Goal: Task Accomplishment & Management: Manage account settings

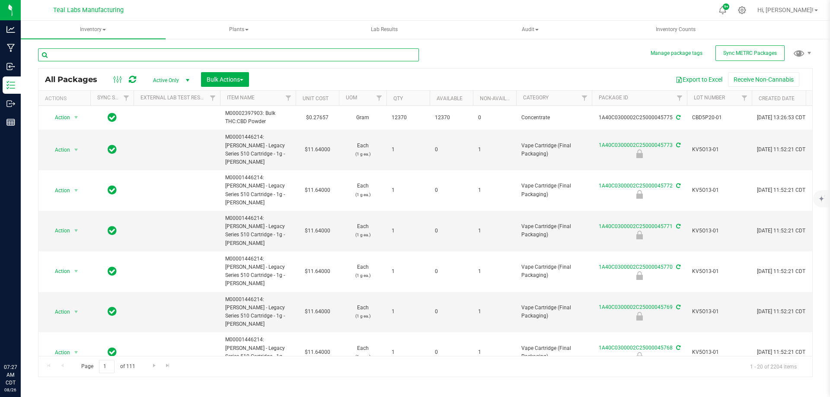
click at [193, 54] on input "text" at bounding box center [228, 54] width 381 height 13
click at [434, 82] on div "Export to Excel Receive Non-Cannabis" at bounding box center [530, 79] width 550 height 15
click at [434, 81] on div "Export to Excel Receive Non-Cannabis" at bounding box center [530, 79] width 550 height 15
click at [465, 74] on div "Export to Excel Receive Non-Cannabis" at bounding box center [530, 79] width 550 height 15
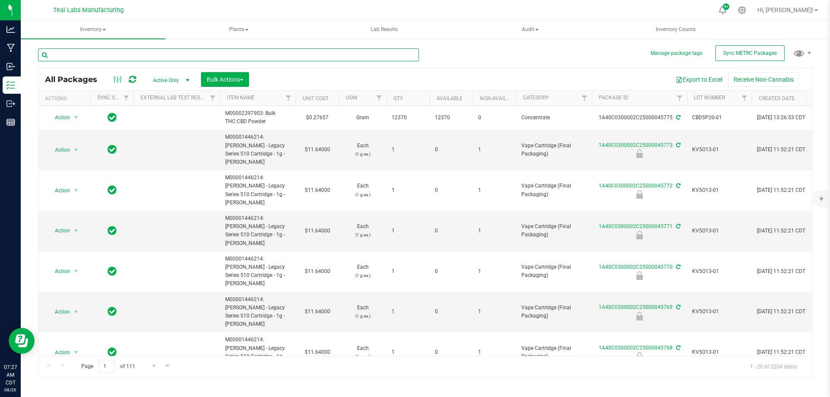
drag, startPoint x: 220, startPoint y: 53, endPoint x: 204, endPoint y: 53, distance: 15.6
click at [219, 53] on input "text" at bounding box center [228, 54] width 381 height 13
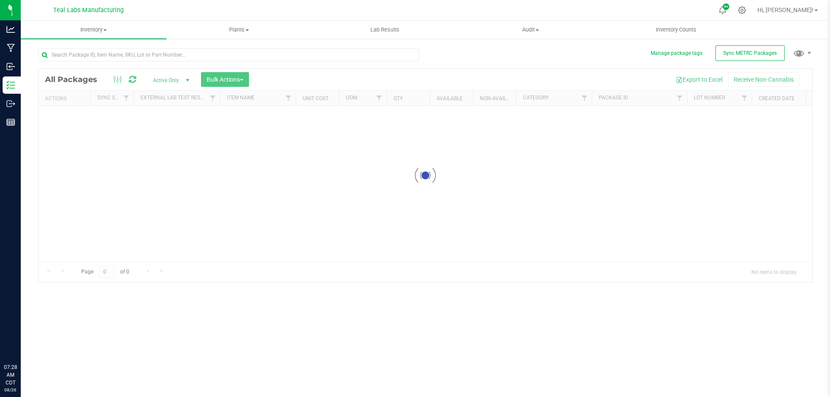
click at [442, 76] on div at bounding box center [425, 175] width 774 height 213
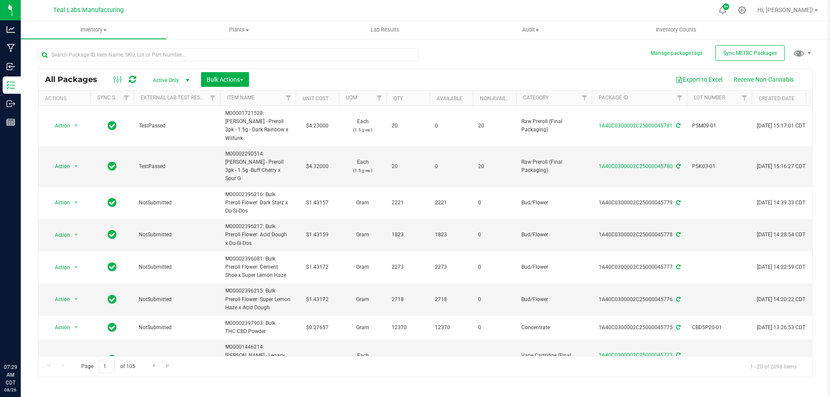
click at [565, 71] on div "All Packages Active Only Active Only Lab Samples Locked All External Internal B…" at bounding box center [425, 80] width 774 height 22
click at [446, 70] on div "All Packages Active Only Active Only Lab Samples Locked All External Internal B…" at bounding box center [425, 80] width 774 height 22
click at [140, 52] on input "text" at bounding box center [228, 54] width 381 height 13
type input "45601"
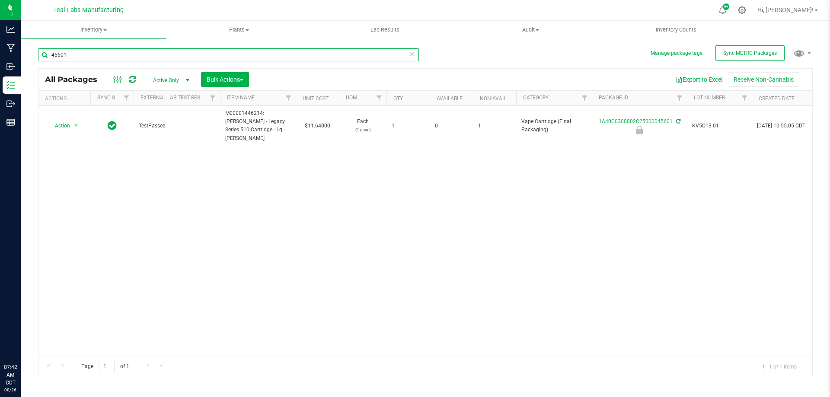
click at [140, 52] on input "45601" at bounding box center [228, 54] width 381 height 13
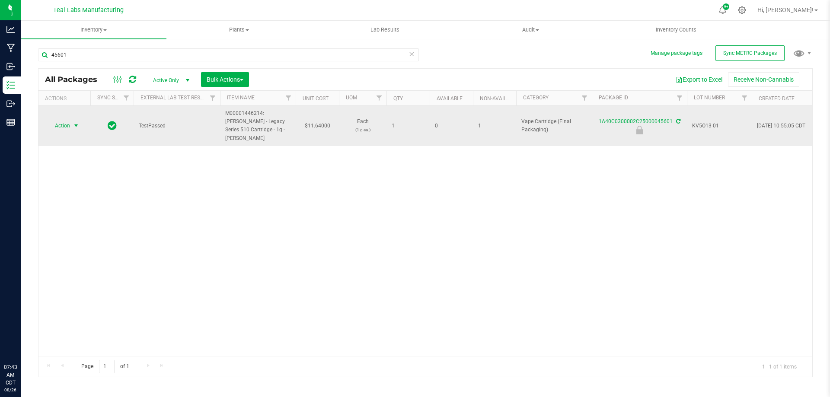
click at [75, 122] on span "select" at bounding box center [76, 125] width 7 height 7
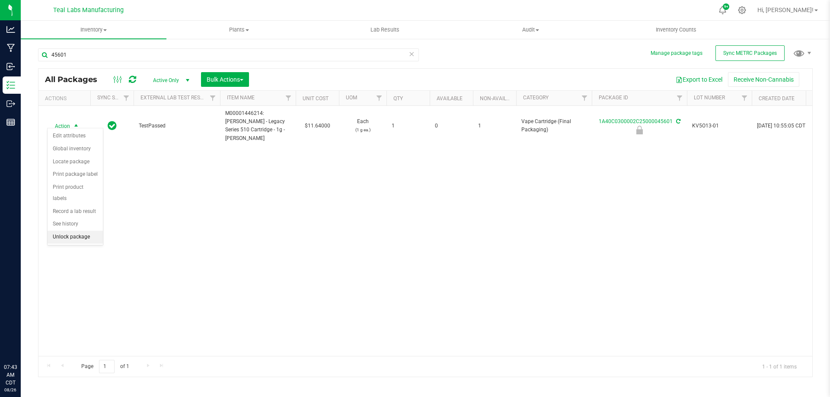
click at [80, 231] on li "Unlock package" at bounding box center [75, 237] width 55 height 13
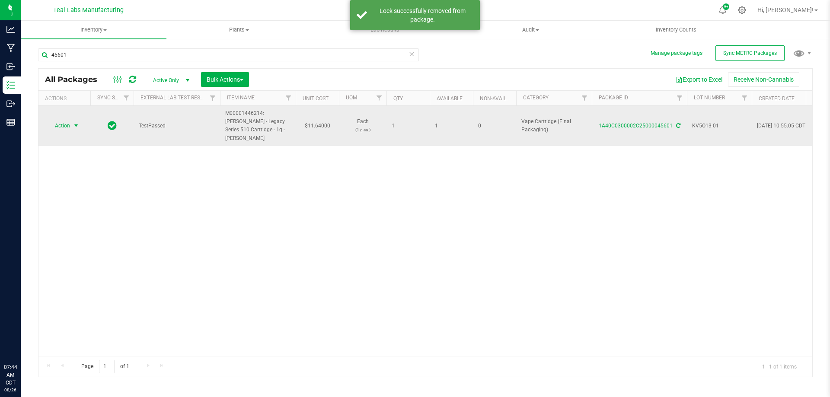
click at [61, 120] on span "Action" at bounding box center [58, 126] width 23 height 12
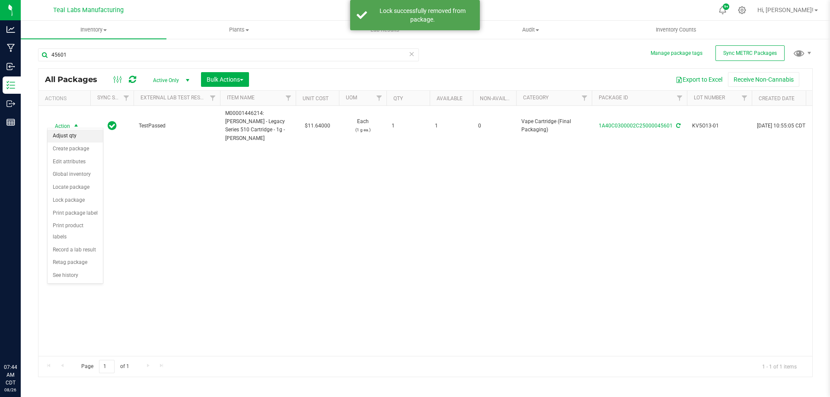
click at [65, 135] on li "Adjust qty" at bounding box center [75, 136] width 55 height 13
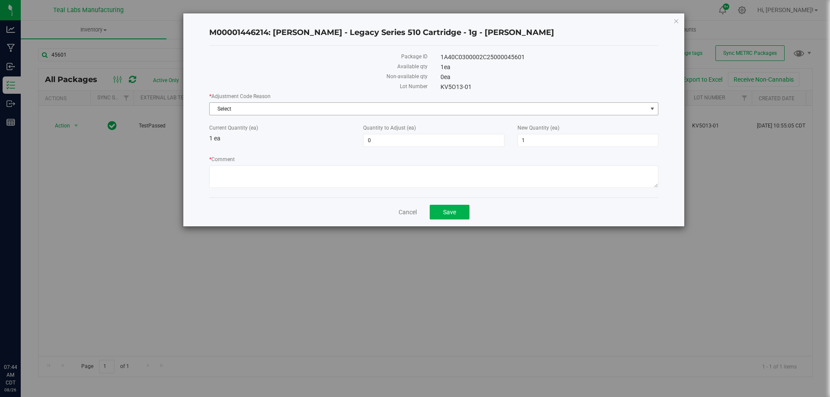
click at [238, 105] on span "Select" at bounding box center [428, 109] width 437 height 12
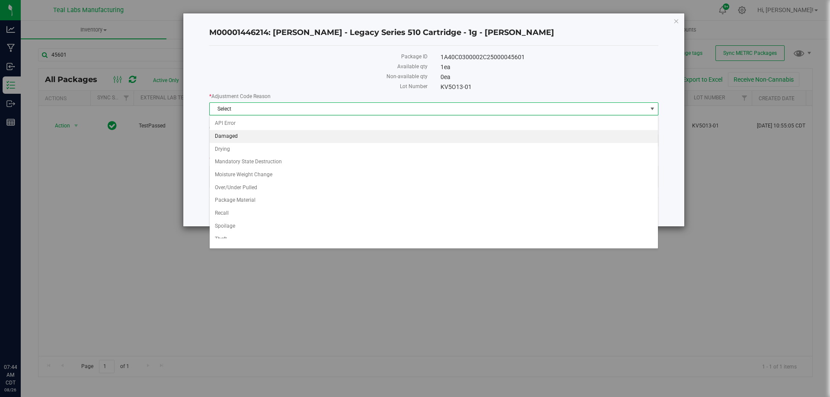
click at [235, 137] on li "Damaged" at bounding box center [434, 136] width 448 height 13
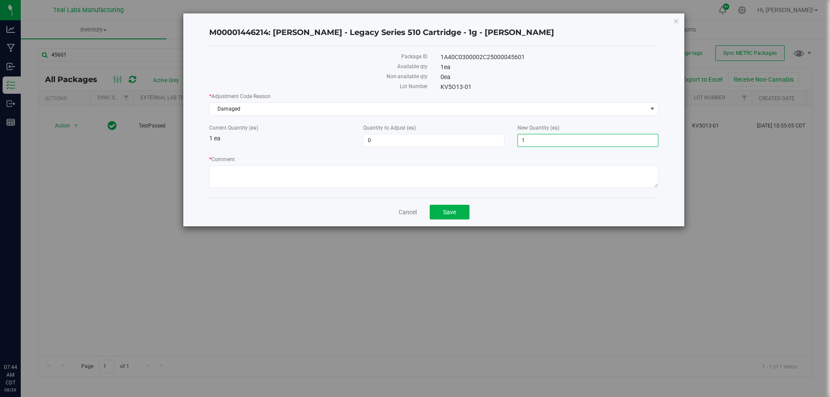
click at [538, 140] on span "1 1" at bounding box center [587, 140] width 141 height 13
click at [538, 140] on input "1" at bounding box center [588, 140] width 140 height 12
type input "0"
type input "-1"
type input "0"
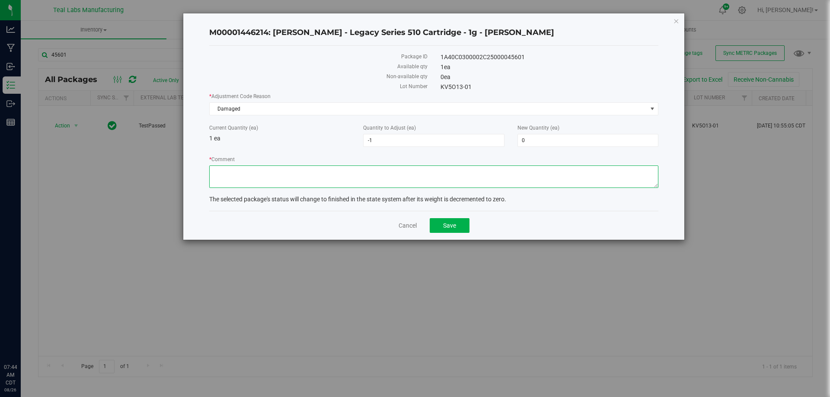
click at [398, 177] on textarea "* Comment" at bounding box center [433, 177] width 449 height 22
type textarea "This was a cart that was damaged during the filling process and is not able to …"
click at [458, 226] on button "Save" at bounding box center [450, 225] width 40 height 15
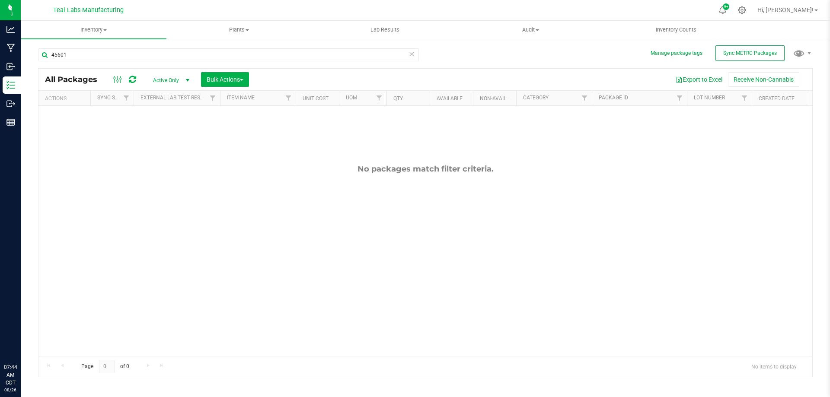
click at [412, 55] on icon at bounding box center [411, 53] width 6 height 10
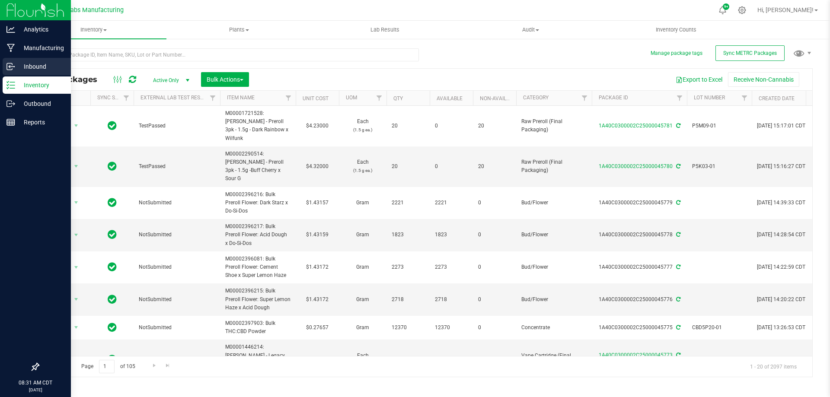
click at [17, 61] on div "Inbound" at bounding box center [37, 66] width 68 height 17
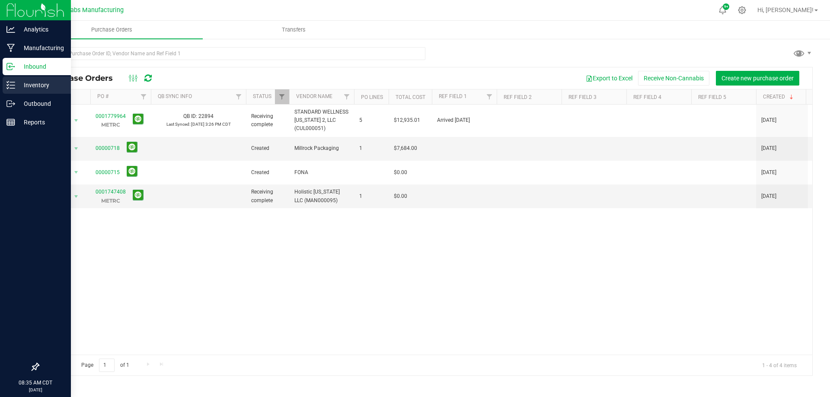
click at [16, 83] on p "Inventory" at bounding box center [41, 85] width 52 height 10
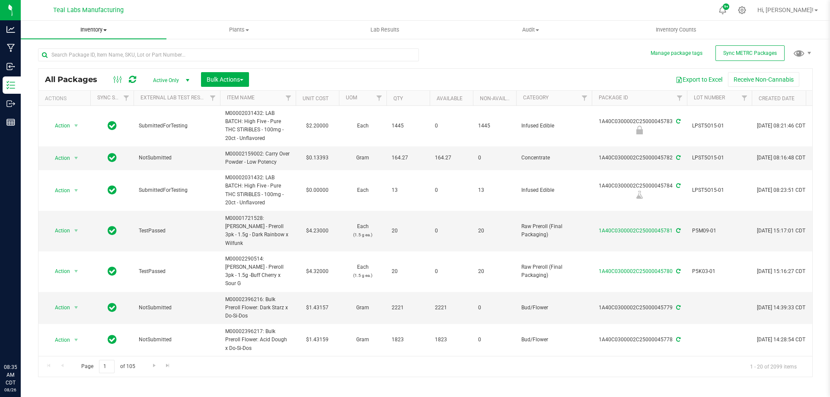
click at [94, 31] on span "Inventory" at bounding box center [94, 30] width 146 height 8
click at [53, 62] on span "All inventory" at bounding box center [50, 62] width 58 height 7
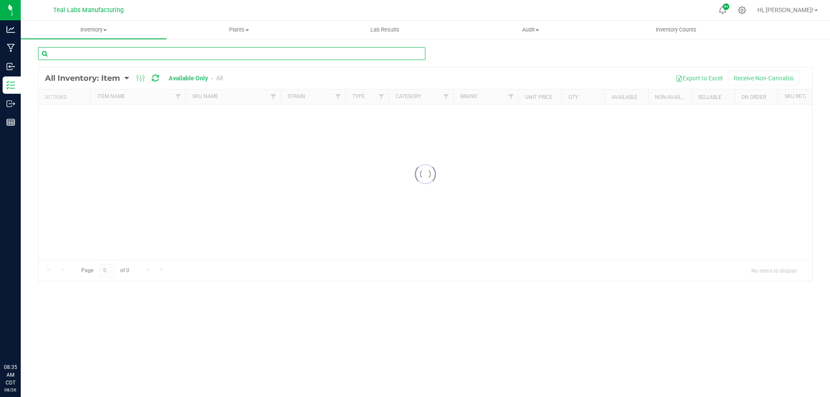
click at [205, 56] on div "Inventory All packages All inventory Waste log Create inventory Plants All plan…" at bounding box center [425, 209] width 809 height 376
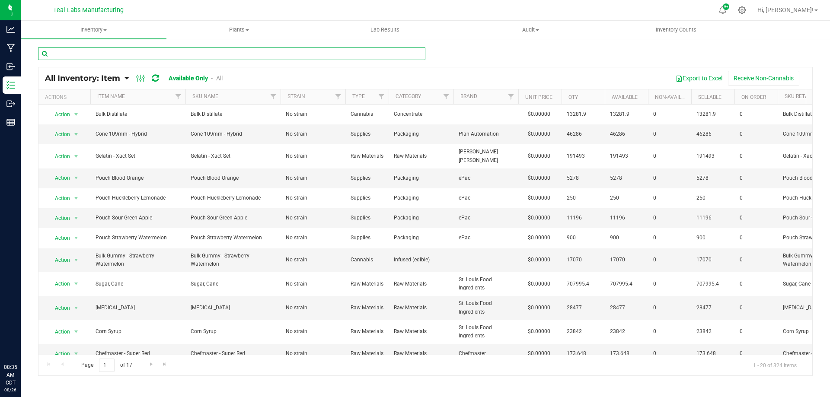
click at [205, 56] on input "text" at bounding box center [231, 53] width 387 height 13
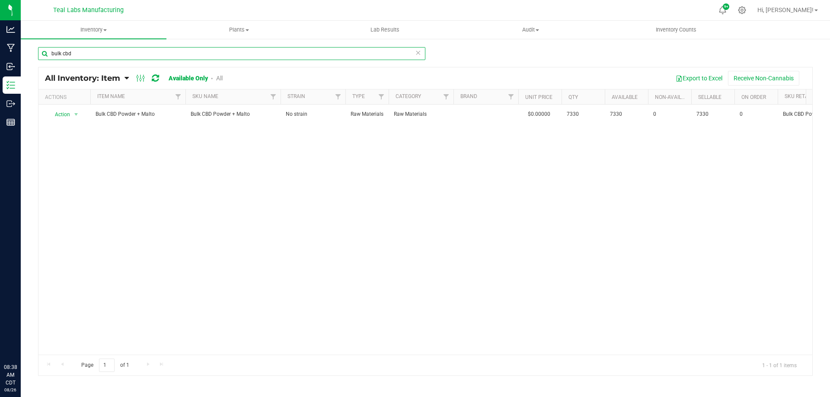
click at [89, 52] on input "bulk cbd" at bounding box center [231, 53] width 387 height 13
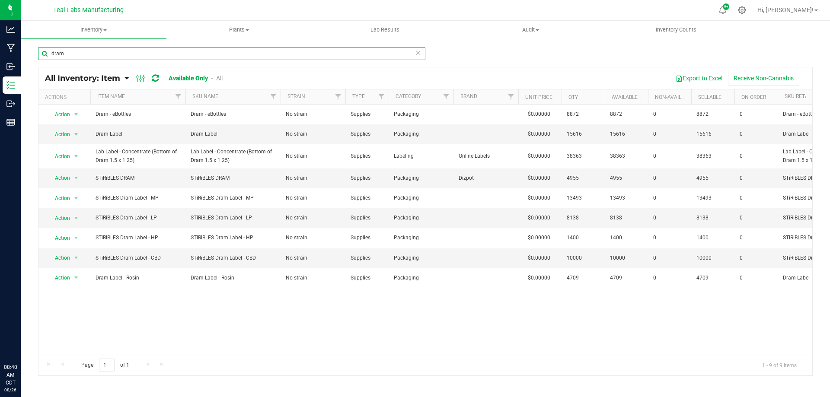
click at [223, 54] on input "dram" at bounding box center [231, 53] width 387 height 13
type input "stick pack"
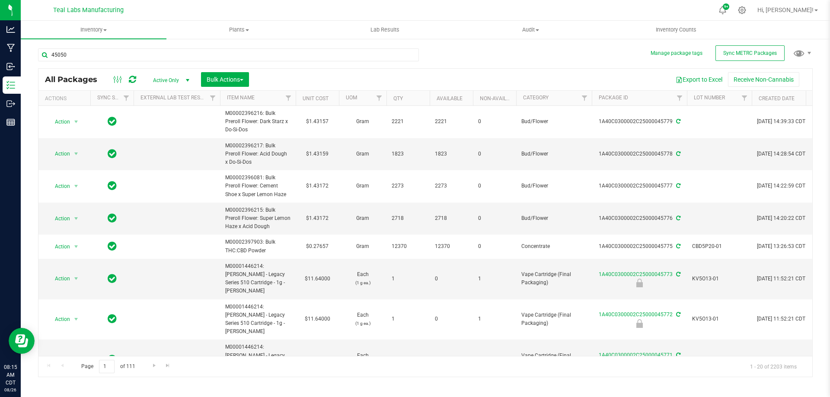
type input "45050"
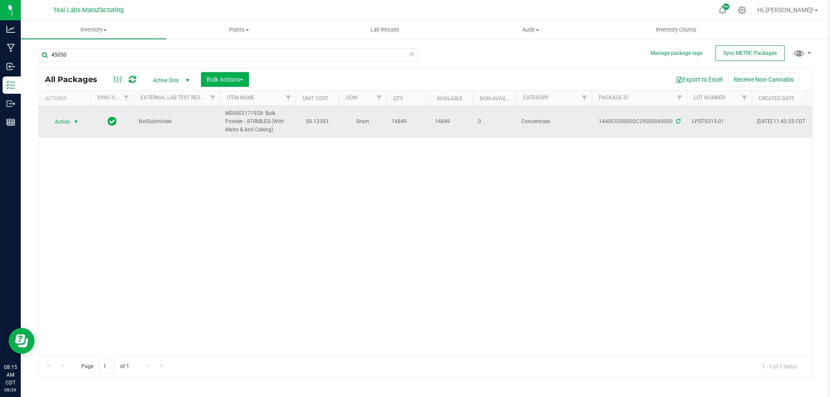
click at [75, 124] on span "select" at bounding box center [76, 121] width 7 height 7
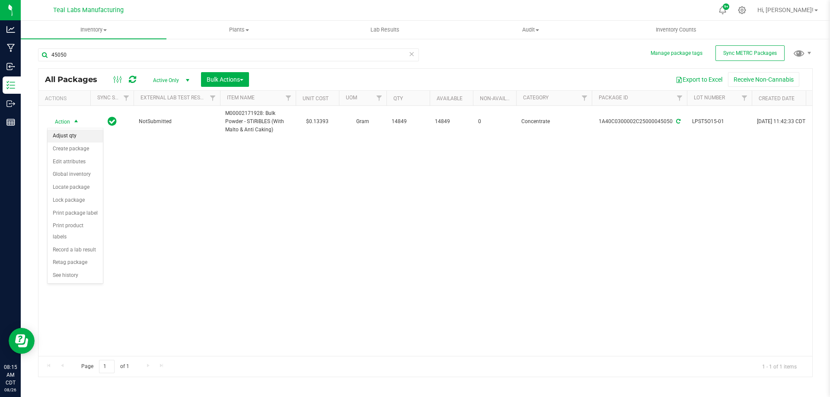
click at [58, 134] on li "Adjust qty" at bounding box center [75, 136] width 55 height 13
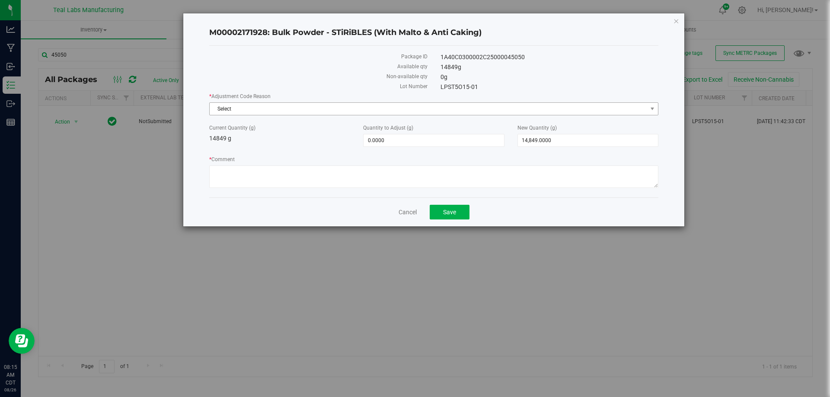
click at [280, 107] on span "Select" at bounding box center [428, 109] width 437 height 12
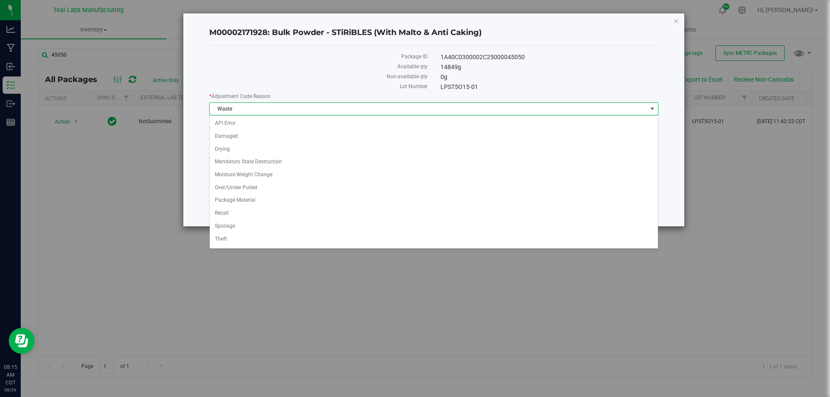
scroll to position [25, 0]
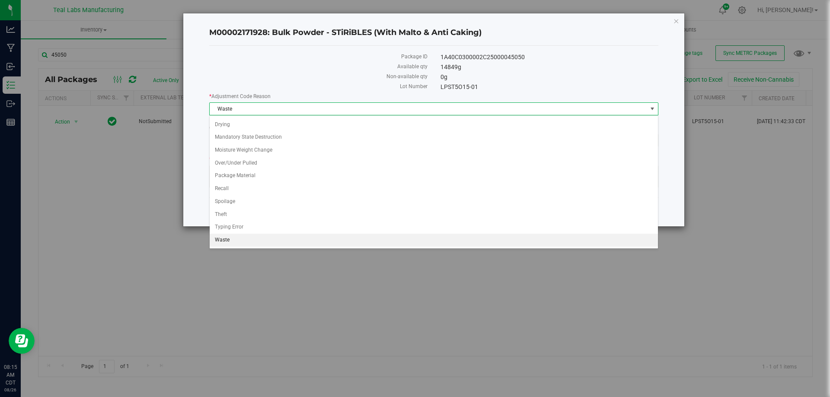
click at [285, 85] on label "Lot Number" at bounding box center [318, 87] width 218 height 8
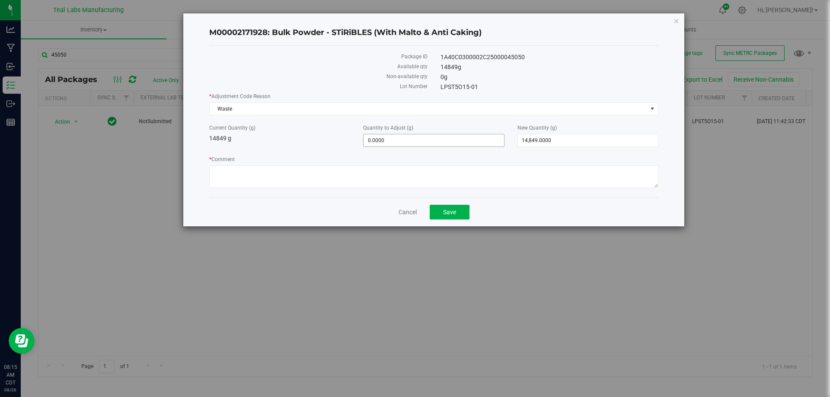
click at [385, 140] on span "0.0000 0" at bounding box center [433, 140] width 141 height 13
click at [385, 140] on input "0" at bounding box center [433, 140] width 140 height 12
type input "-5.77"
type input "-5.7700"
type input "14,843.2300"
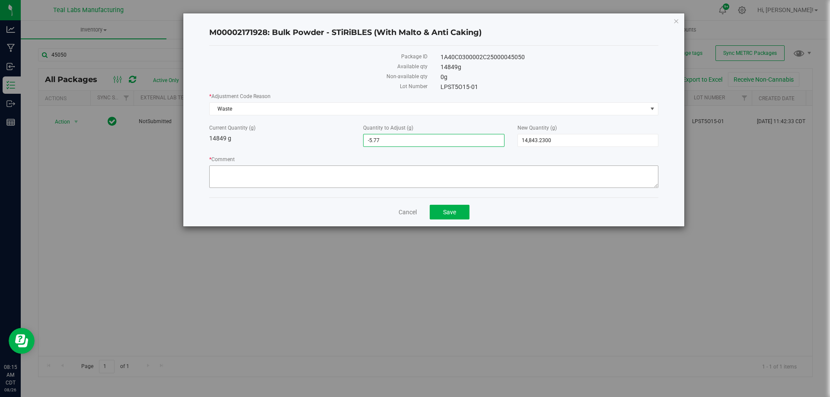
drag, startPoint x: 311, startPoint y: 191, endPoint x: 306, endPoint y: 183, distance: 9.7
click at [310, 191] on div "Package ID 1A40C0300002C25000045050 Available qty 14849 g Non-available qty 0 g…" at bounding box center [433, 122] width 449 height 152
click at [304, 181] on textarea "* Comment" at bounding box center [433, 177] width 449 height 22
type textarea "These are grams that have fallen on the floor or somehow deemed unable to be us…"
click at [452, 210] on span "Save" at bounding box center [449, 212] width 13 height 7
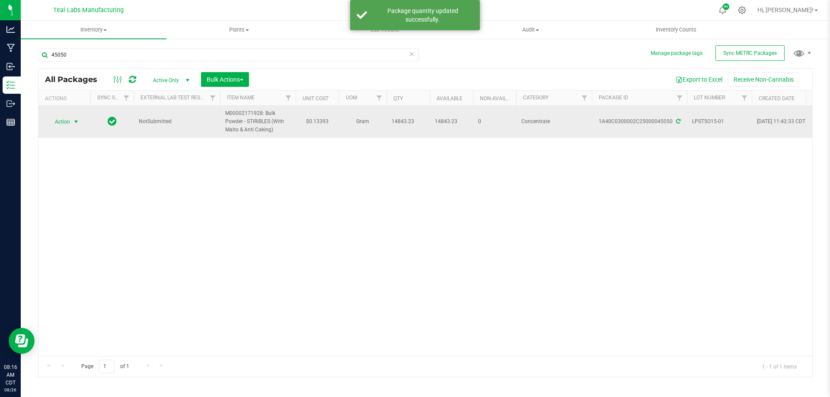
click at [76, 127] on span "select" at bounding box center [76, 122] width 11 height 12
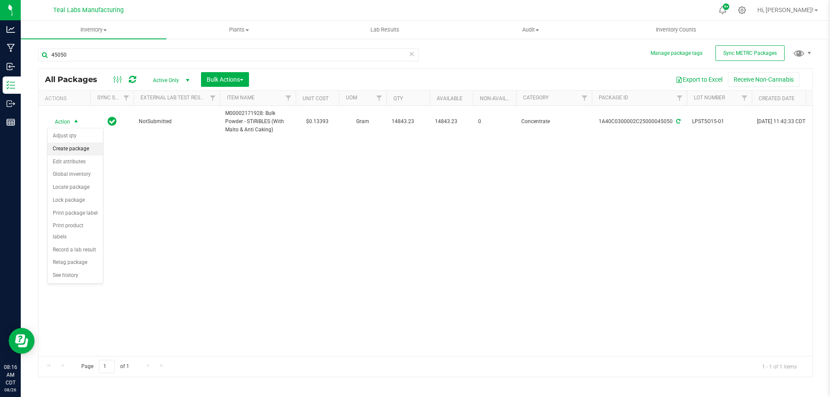
click at [73, 150] on li "Create package" at bounding box center [75, 149] width 55 height 13
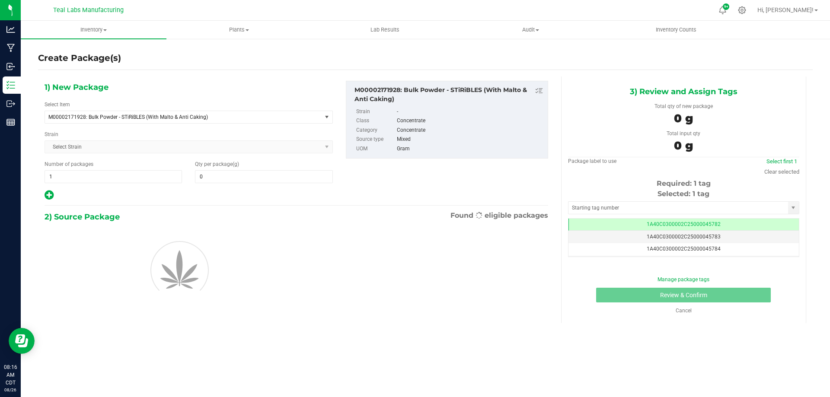
type input "0.0000"
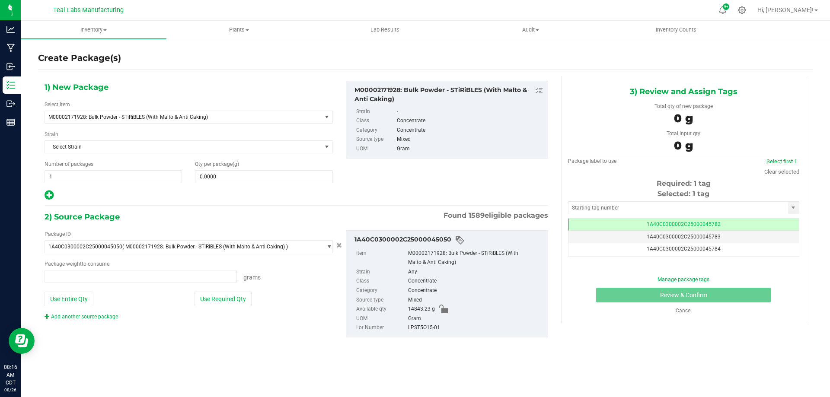
type input "0.0000 g"
click at [150, 116] on span "M00002171928: Bulk Powder - STiRiBLES (With Malto & Anti Caking)" at bounding box center [177, 117] width 259 height 6
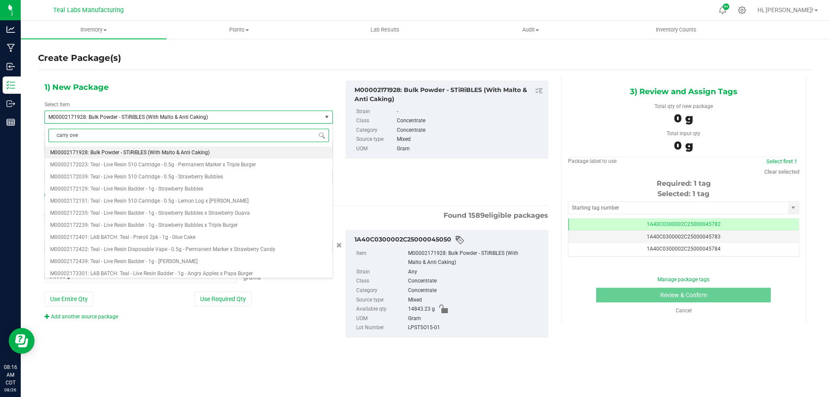
type input "carry over"
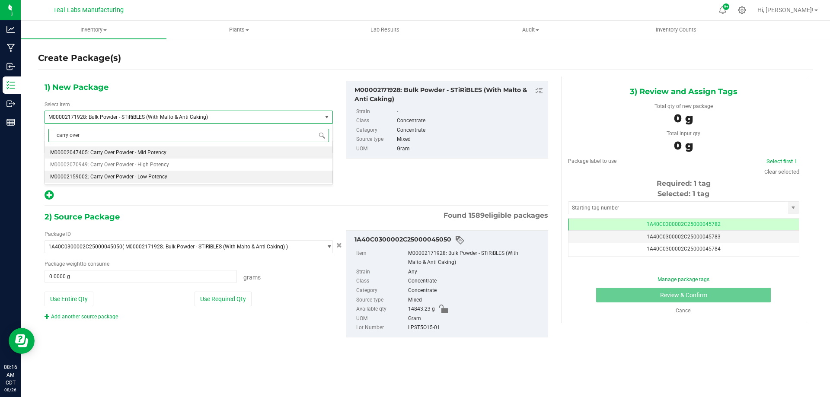
click at [143, 175] on span "M00002159002: Carry Over Powder - Low Potency" at bounding box center [108, 177] width 117 height 6
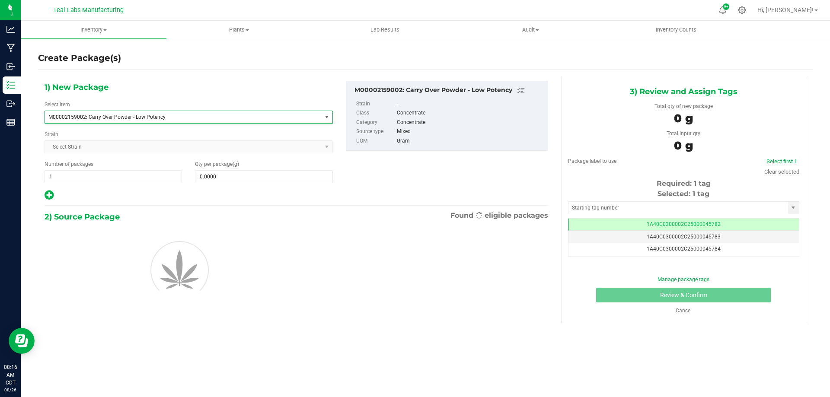
type input "0.0000"
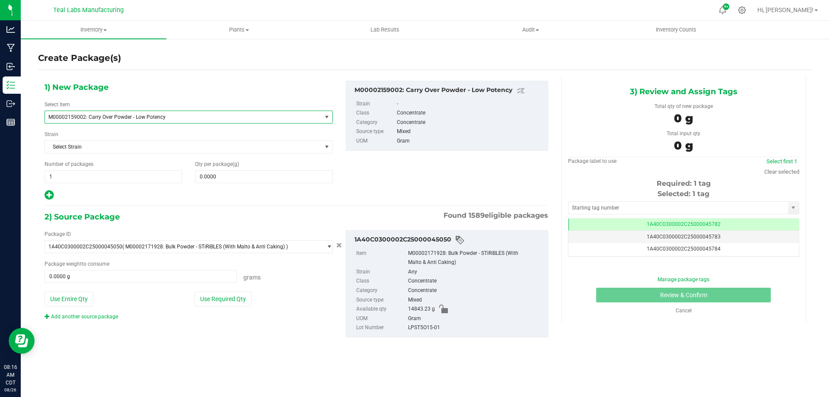
click at [204, 189] on div "1) New Package Select Item M00002159002: Carry Over Powder - Low Potency M00002…" at bounding box center [188, 141] width 301 height 120
click at [219, 177] on span at bounding box center [263, 176] width 137 height 13
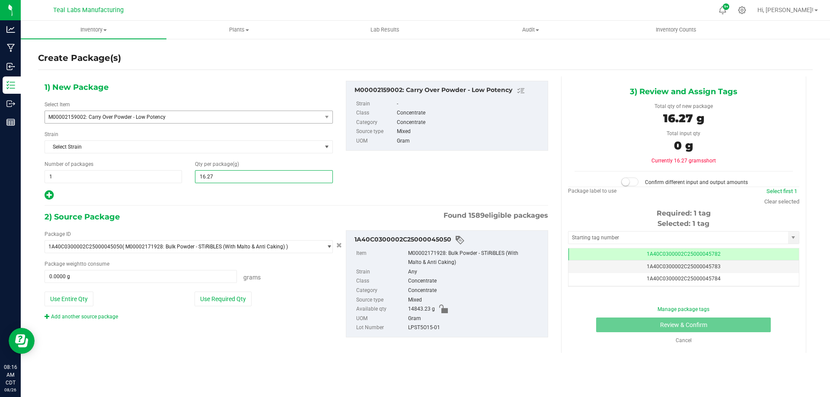
click at [219, 177] on input "16.27" at bounding box center [263, 177] width 137 height 12
type input "164.27"
type input "164.2700"
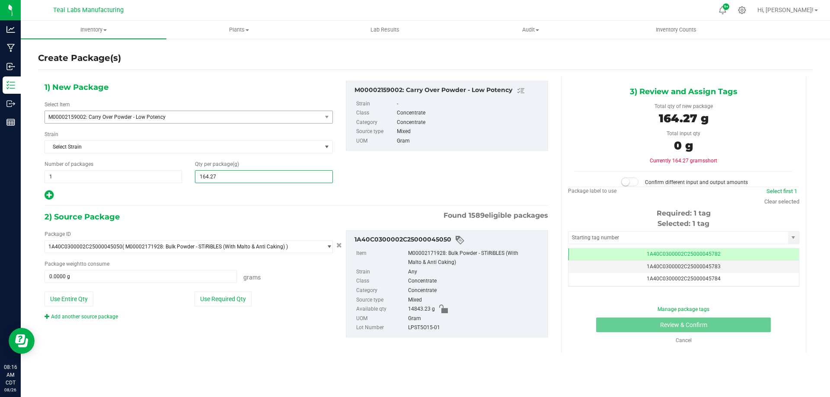
click at [195, 202] on div "1) New Package Select Item M00002159002: Carry Over Powder - Low Potency M00002…" at bounding box center [296, 215] width 516 height 279
click at [216, 306] on div "Package ID 1A40C0300002C25000045050 ( M00002171928: Bulk Powder - STiRiBLES (Wi…" at bounding box center [188, 275] width 301 height 90
click at [216, 301] on button "Use Required Qty" at bounding box center [222, 299] width 57 height 15
type input "164.2700 g"
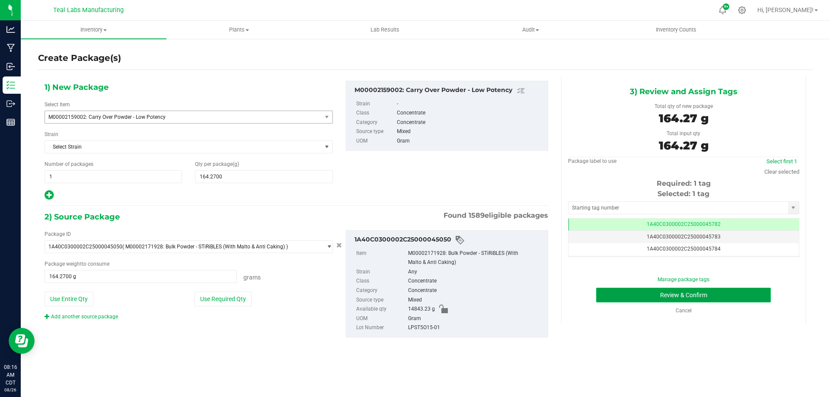
click at [631, 298] on button "Review & Confirm" at bounding box center [683, 295] width 175 height 15
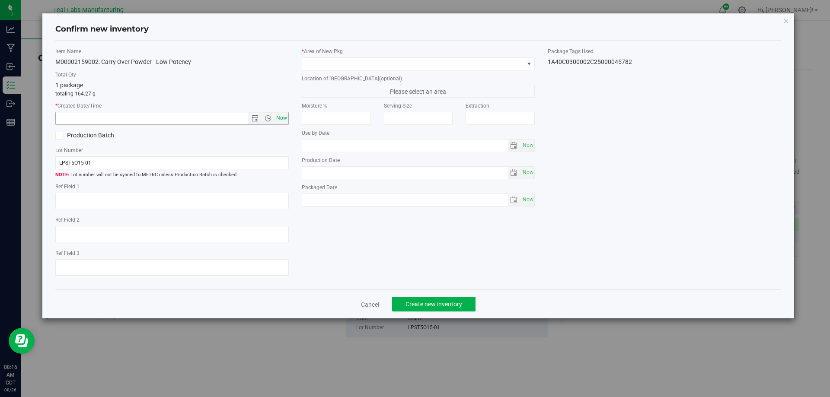
click at [282, 118] on span "Now" at bounding box center [281, 118] width 15 height 13
type input "[DATE] 8:16 AM"
click at [354, 54] on label "* Area of [GEOGRAPHIC_DATA]" at bounding box center [418, 52] width 233 height 8
click at [355, 60] on span at bounding box center [413, 64] width 222 height 12
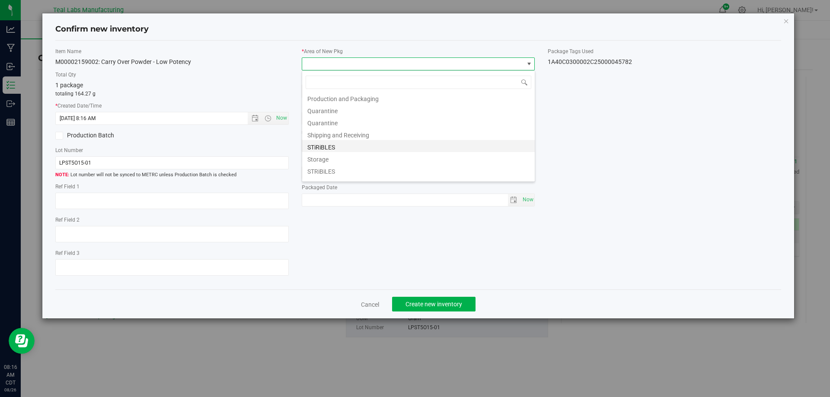
click at [344, 145] on li "STiRiBLES" at bounding box center [418, 146] width 232 height 12
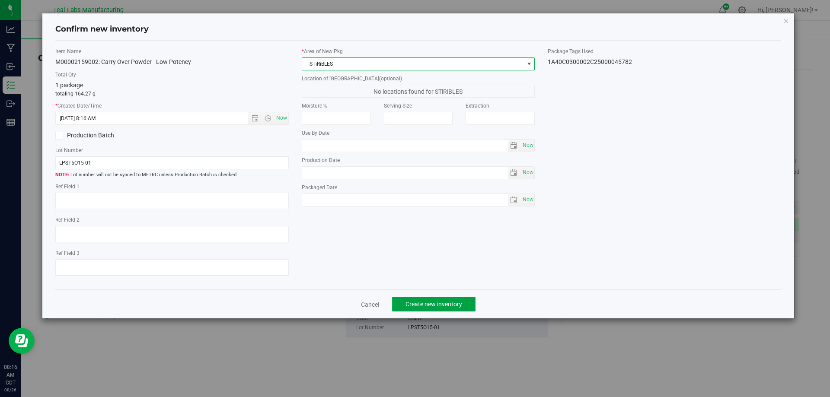
click at [424, 300] on button "Create new inventory" at bounding box center [433, 304] width 83 height 15
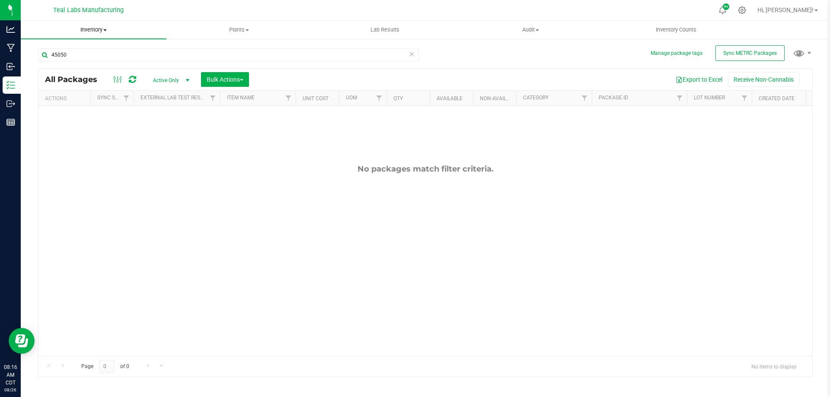
click at [99, 32] on span "Inventory" at bounding box center [94, 30] width 146 height 8
click at [59, 104] on span "From bill of materials" at bounding box center [60, 103] width 78 height 7
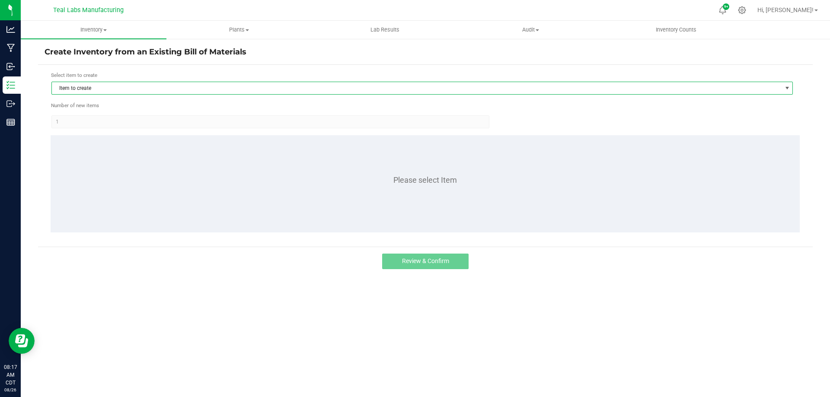
click at [220, 83] on span "Item to create" at bounding box center [416, 88] width 729 height 12
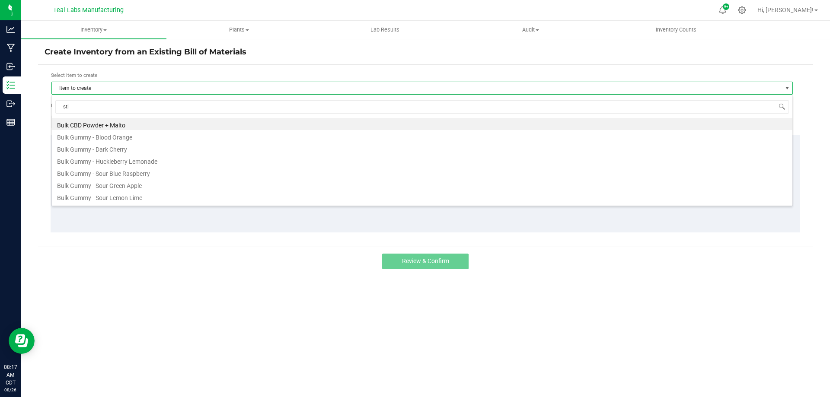
type input "stir"
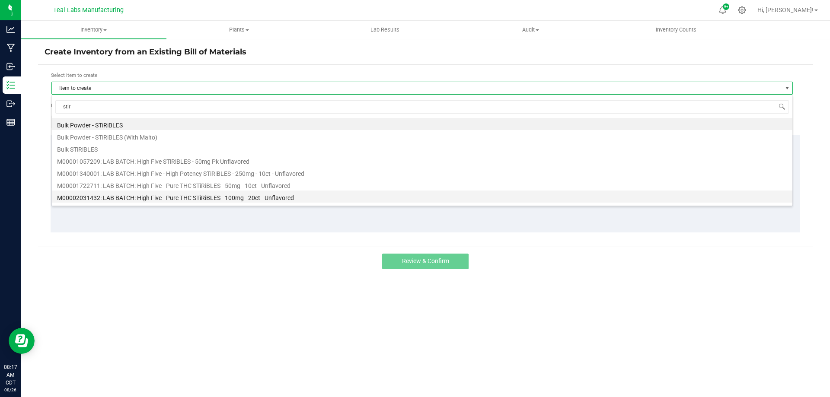
click at [185, 198] on li "M00002031432: LAB BATCH: High Five - Pure THC STiRiBLES - 100mg - 20ct - Unflav…" at bounding box center [422, 197] width 740 height 12
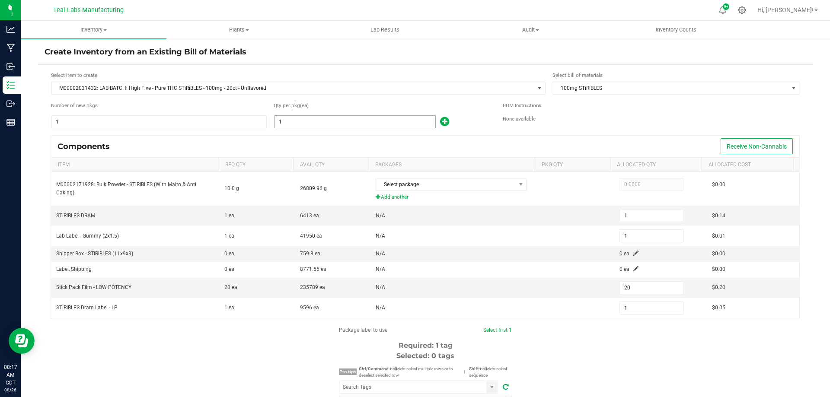
click at [287, 126] on input "1" at bounding box center [354, 122] width 161 height 12
type input "14"
type input "280"
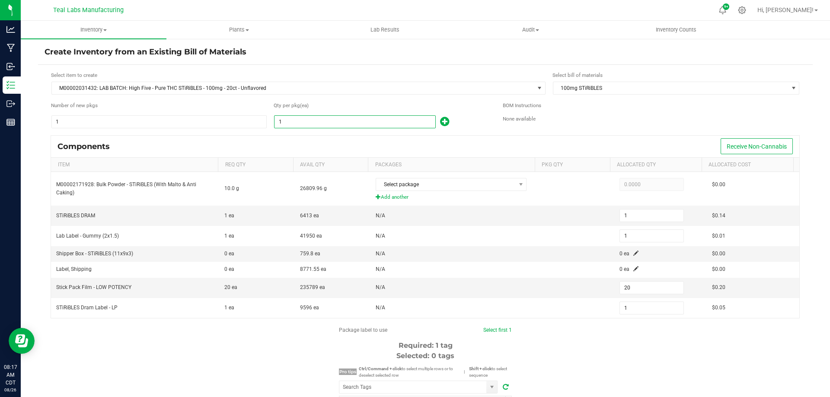
type input "14"
type input "145"
type input "2,900"
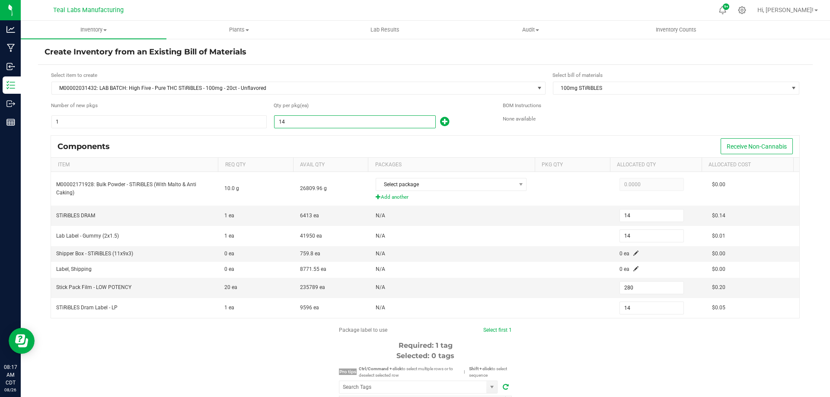
type input "145"
type input "1458"
type input "1,458"
type input "29,160"
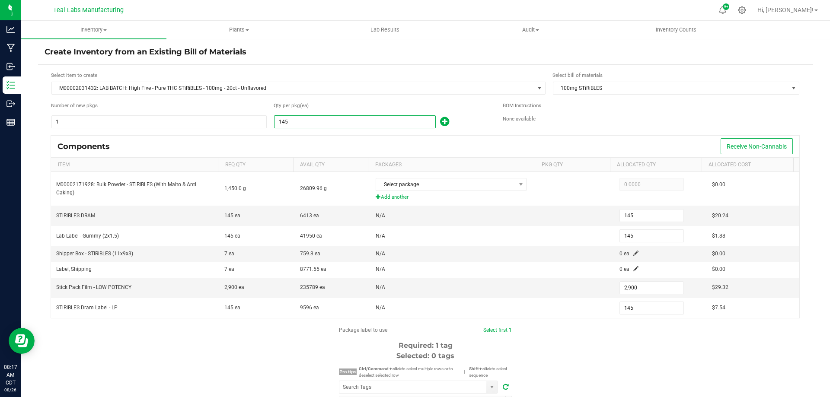
type input "1,458"
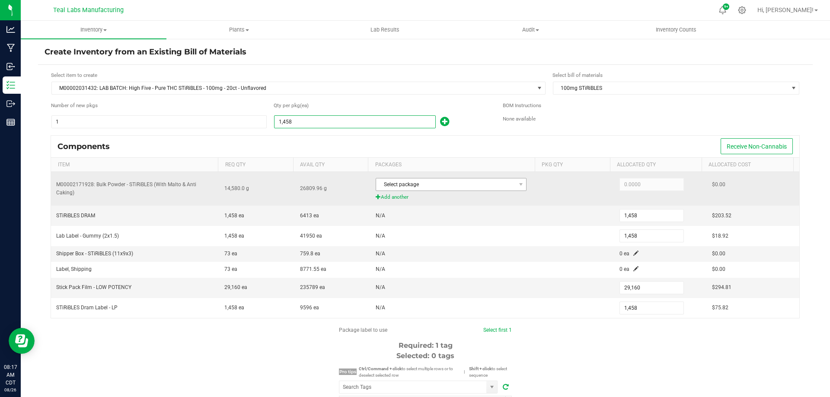
drag, startPoint x: 318, startPoint y: 144, endPoint x: 414, endPoint y: 181, distance: 103.1
click at [318, 144] on div "Components Receive Non-Cannabis" at bounding box center [425, 147] width 748 height 22
click at [424, 187] on span "Select package" at bounding box center [445, 184] width 139 height 12
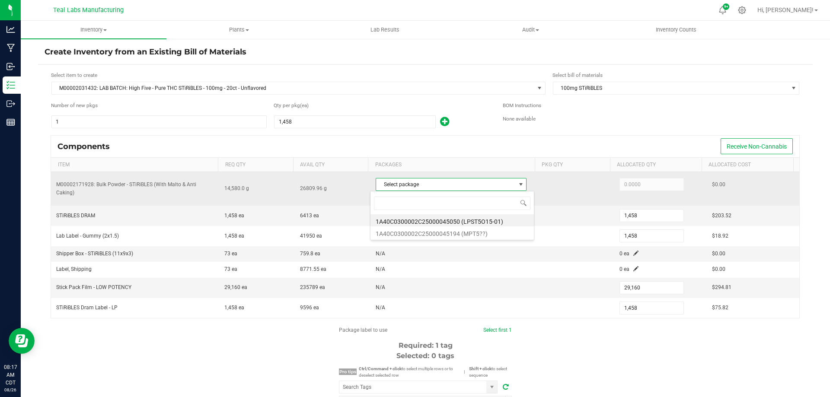
scroll to position [13, 148]
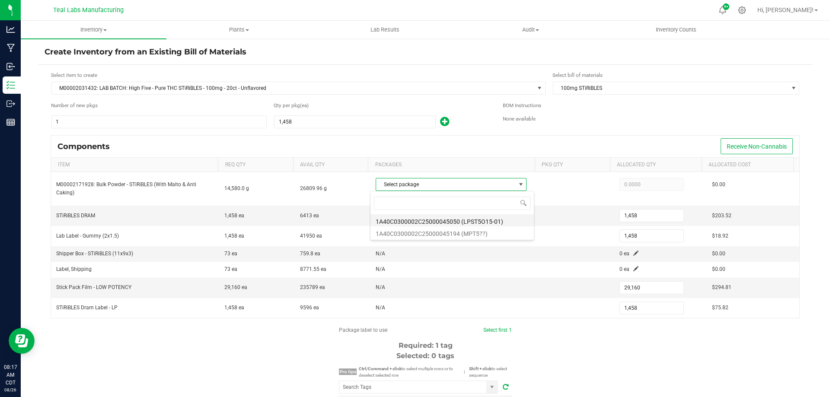
click at [462, 221] on li "1A40C0300002C25000045050 (LPST5O15-01)" at bounding box center [451, 220] width 163 height 12
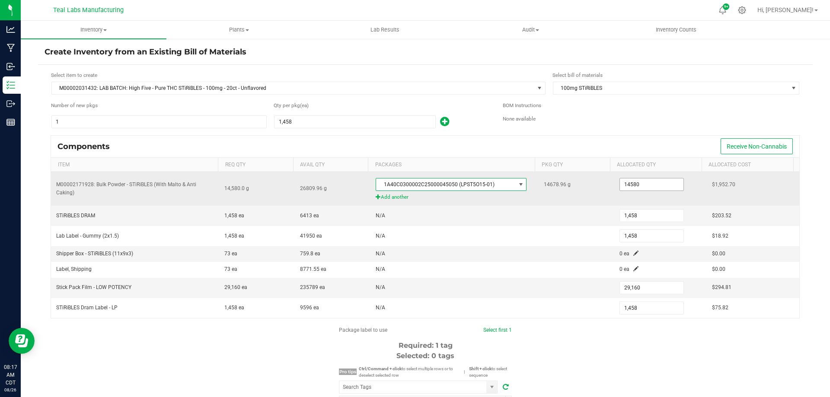
click at [637, 185] on input "14580" at bounding box center [652, 184] width 64 height 12
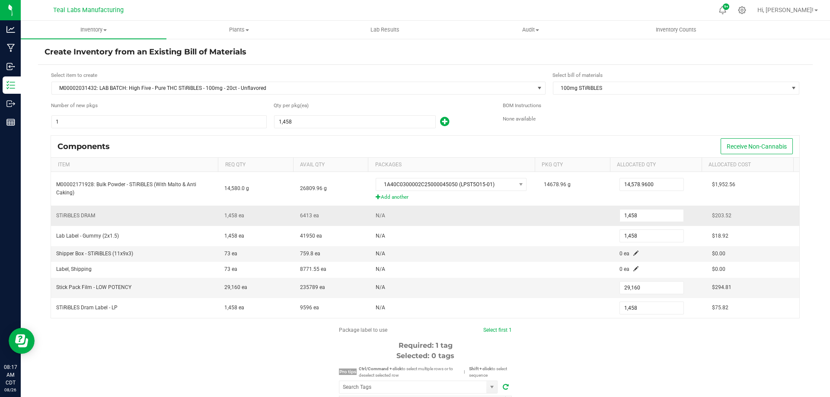
click at [574, 213] on td at bounding box center [576, 216] width 76 height 20
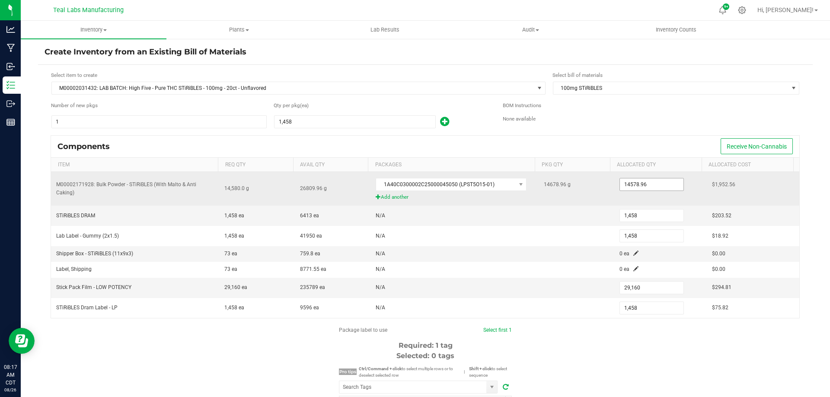
click at [630, 185] on input "14578.96" at bounding box center [652, 184] width 64 height 12
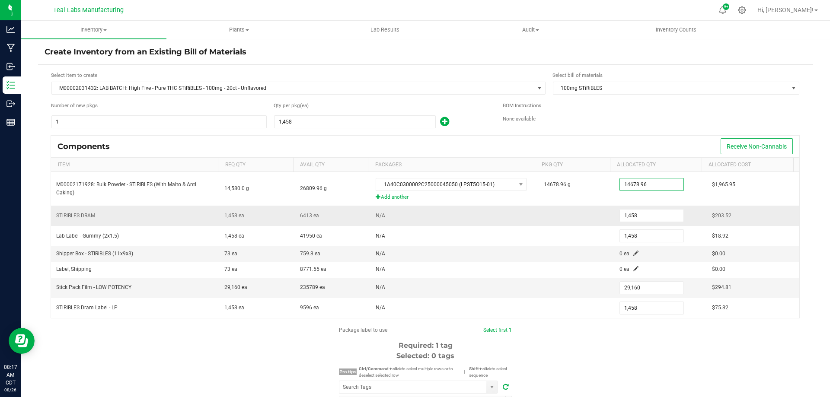
type input "14,678.9600"
click at [505, 225] on td "N/A" at bounding box center [454, 216] width 168 height 20
click at [633, 213] on input "1458" at bounding box center [652, 216] width 64 height 12
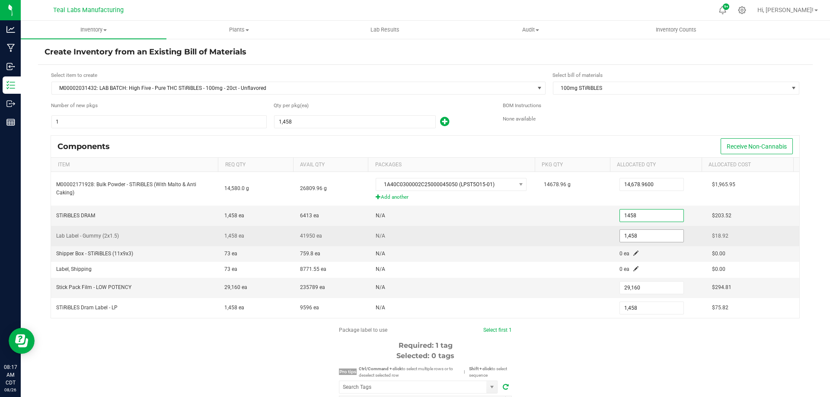
type input "1,458"
click at [629, 232] on input "1458" at bounding box center [652, 236] width 64 height 12
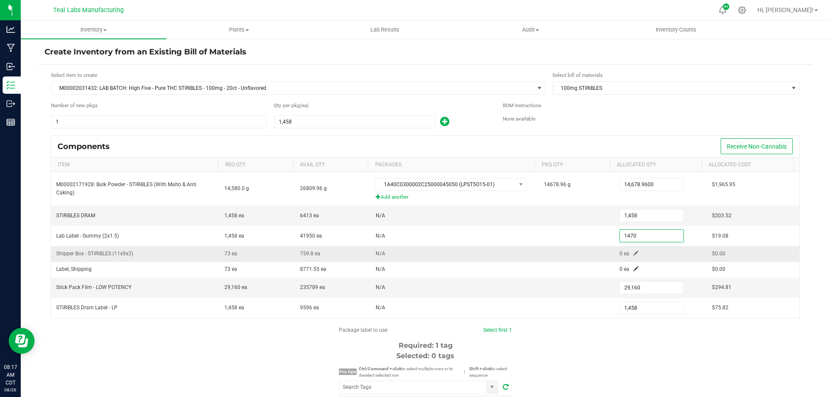
type input "1,470"
click at [624, 254] on td "0 ea" at bounding box center [660, 254] width 92 height 16
click at [633, 254] on span at bounding box center [635, 253] width 5 height 5
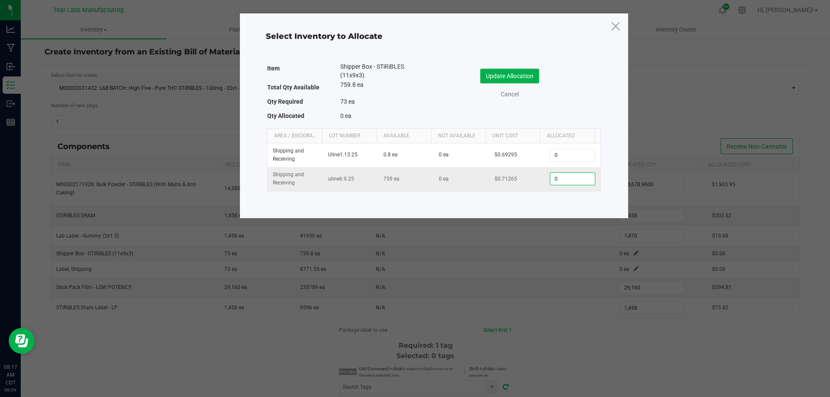
click at [576, 178] on input "0" at bounding box center [572, 179] width 44 height 12
type input "74"
click at [522, 76] on button "Update Allocation" at bounding box center [509, 76] width 59 height 15
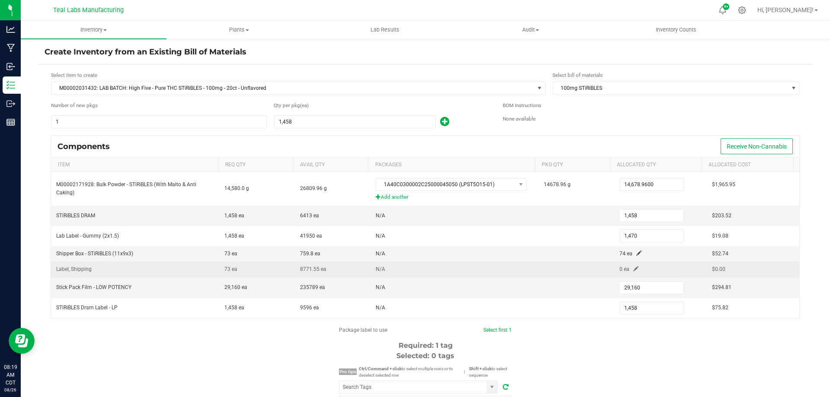
click at [633, 268] on span at bounding box center [635, 268] width 5 height 5
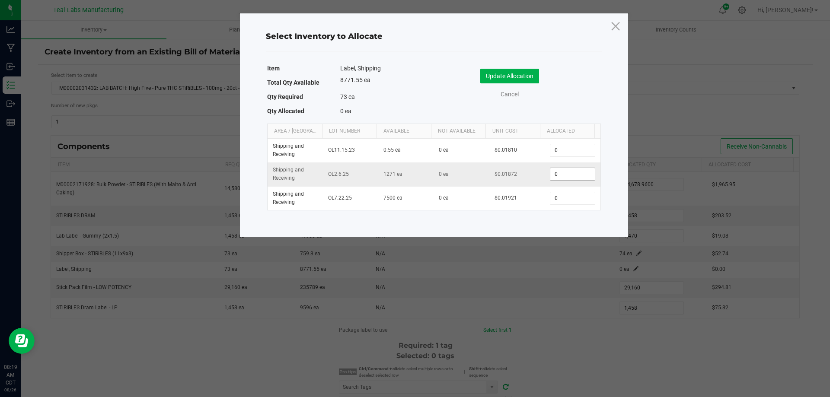
click at [558, 177] on input "0" at bounding box center [572, 174] width 44 height 12
type input "80"
drag, startPoint x: 509, startPoint y: 76, endPoint x: 597, endPoint y: 214, distance: 163.9
click at [509, 76] on button "Update Allocation" at bounding box center [509, 76] width 59 height 15
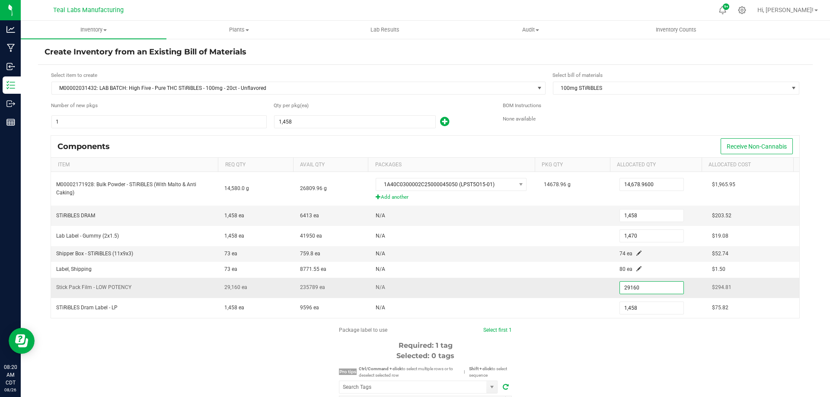
click at [637, 287] on input "29160" at bounding box center [652, 288] width 64 height 12
type input "30,000"
click at [523, 294] on td "N/A" at bounding box center [454, 288] width 168 height 20
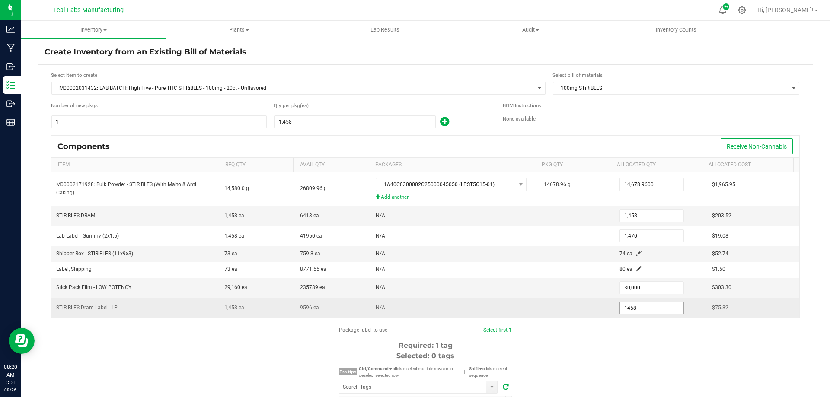
click at [639, 312] on input "1458" at bounding box center [652, 308] width 64 height 12
type input "1,458"
click at [481, 312] on td "N/A" at bounding box center [454, 308] width 168 height 20
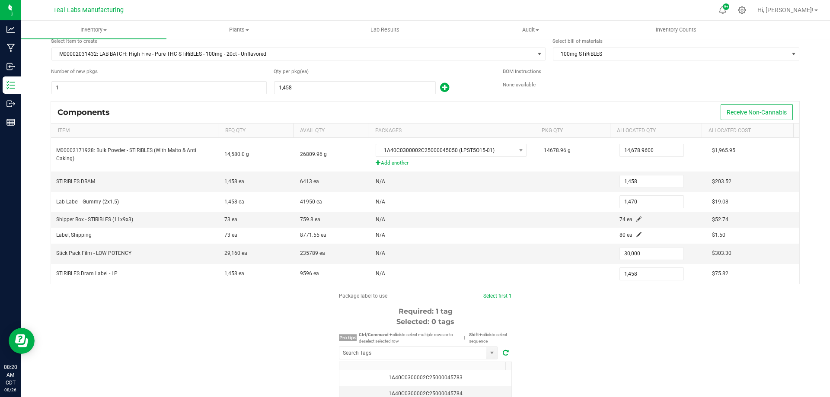
scroll to position [129, 0]
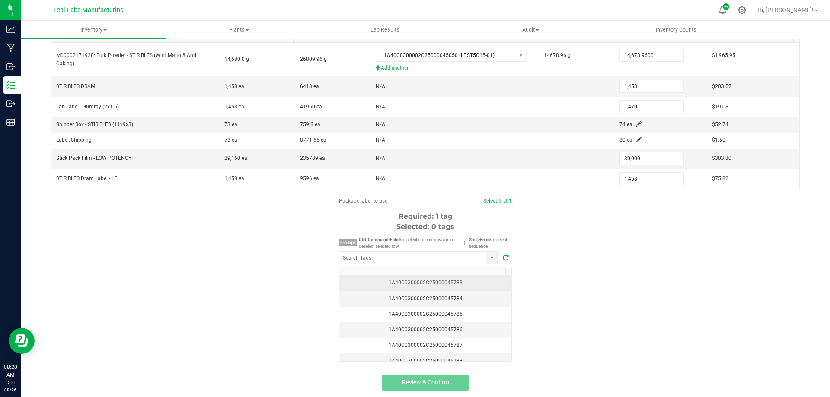
click at [475, 288] on td "1A40C0300002C25000045783" at bounding box center [425, 283] width 172 height 16
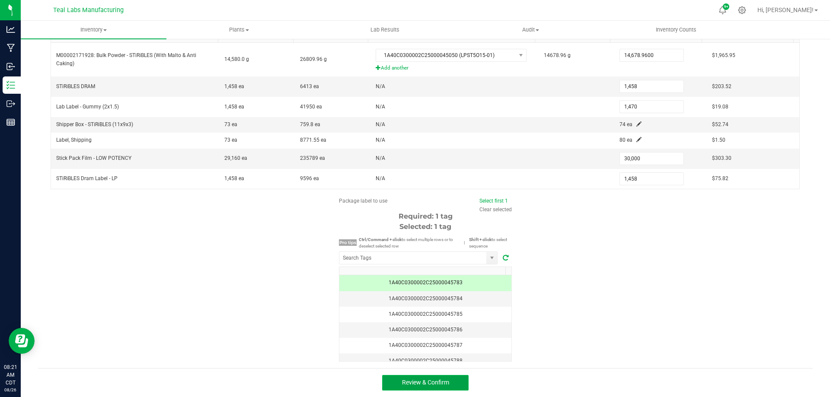
click at [441, 382] on span "Review & Confirm" at bounding box center [425, 382] width 47 height 7
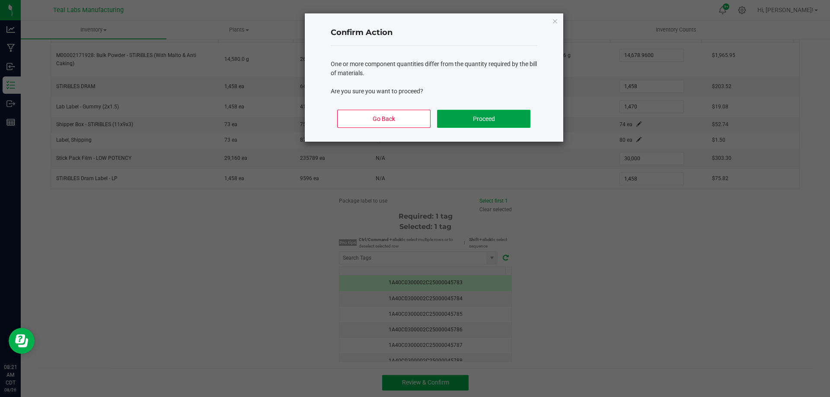
click at [487, 116] on button "Proceed" at bounding box center [483, 119] width 93 height 18
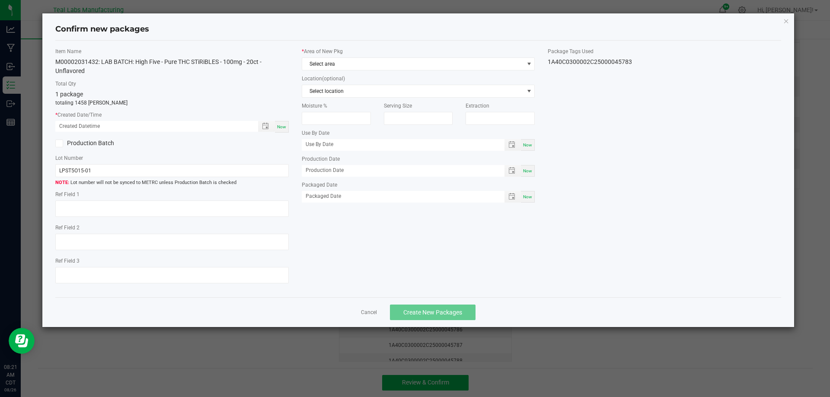
click at [285, 126] on span "Now" at bounding box center [281, 126] width 9 height 5
type input "[DATE] 08:21 AM"
click at [341, 68] on span "Select area" at bounding box center [413, 64] width 222 height 12
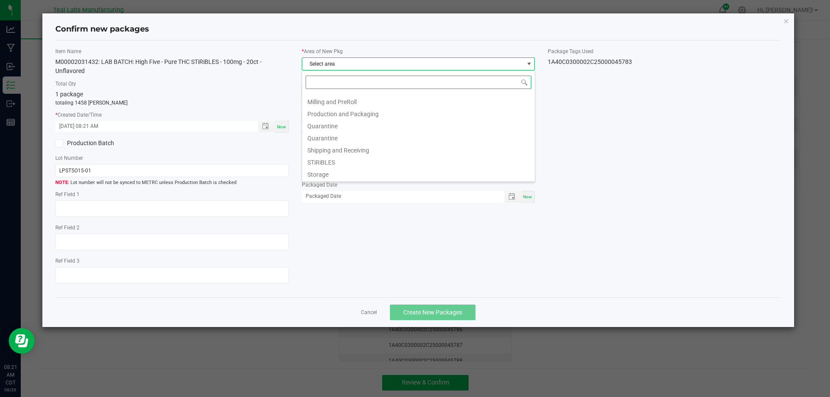
scroll to position [86, 0]
click at [355, 93] on div "Extraction - Apex Bulk Extraction and Post Processing Flex Flex - Apex Hallway …" at bounding box center [418, 125] width 233 height 111
click at [355, 95] on li "Production and Packaging" at bounding box center [418, 98] width 232 height 12
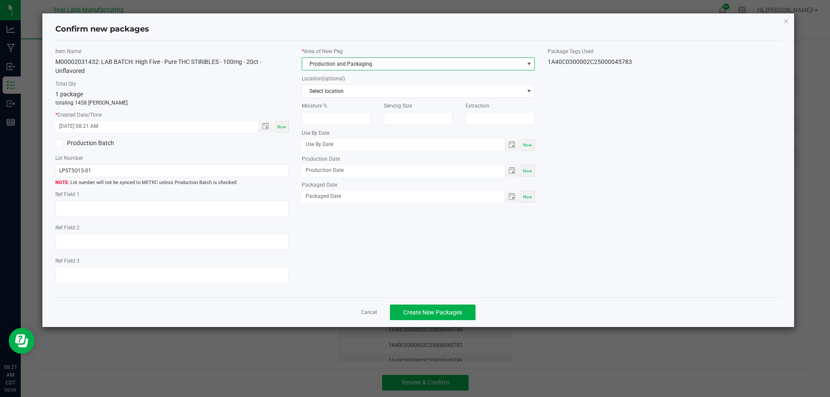
click at [80, 149] on div "Production Batch" at bounding box center [110, 143] width 123 height 13
click at [83, 143] on label "Production Batch" at bounding box center [110, 143] width 110 height 9
click at [0, 0] on input "Production Batch" at bounding box center [0, 0] width 0 height 0
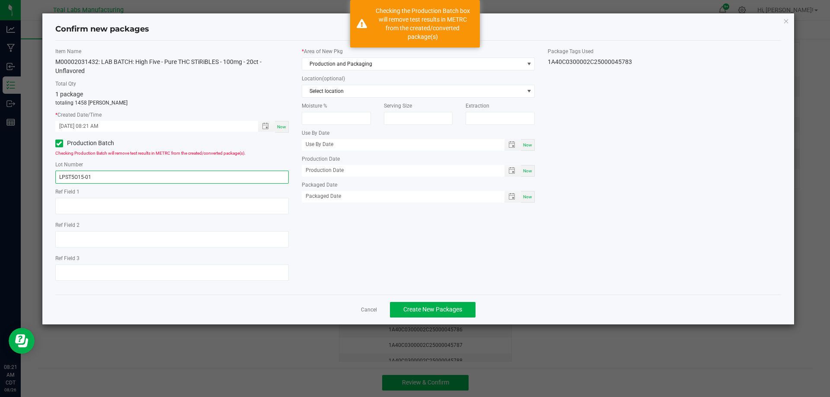
click at [83, 177] on input "LPST5O15-01" at bounding box center [171, 177] width 233 height 13
click at [330, 241] on div "Item Name M00002031432: LAB BATCH: High Five - Pure THC STiRiBLES - 100mg - 20c…" at bounding box center [418, 168] width 739 height 240
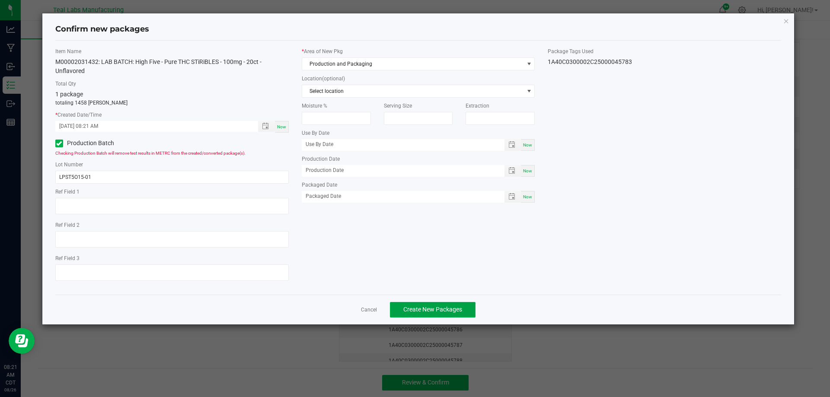
click at [435, 309] on span "Create New Packages" at bounding box center [432, 309] width 59 height 7
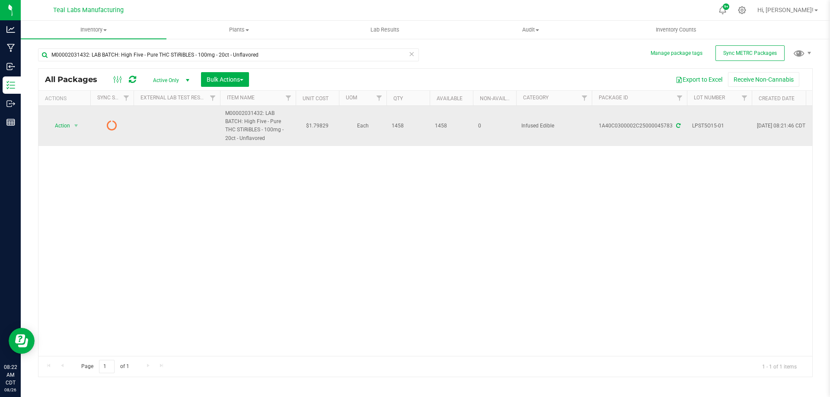
click at [323, 123] on td "$1.79829" at bounding box center [317, 126] width 43 height 40
click at [323, 123] on input "1.79829" at bounding box center [315, 126] width 39 height 12
type input "2.20"
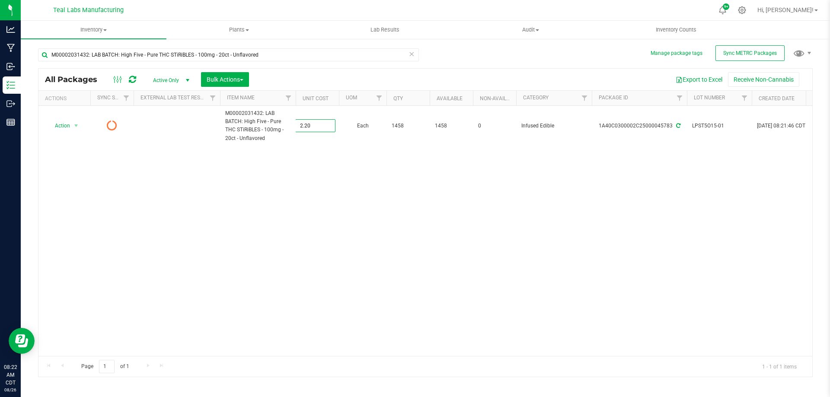
click at [301, 182] on div "All Packages Active Only Active Only Lab Samples Locked All External Internal B…" at bounding box center [425, 222] width 774 height 309
click at [733, 58] on button "Sync METRC Packages" at bounding box center [749, 53] width 69 height 16
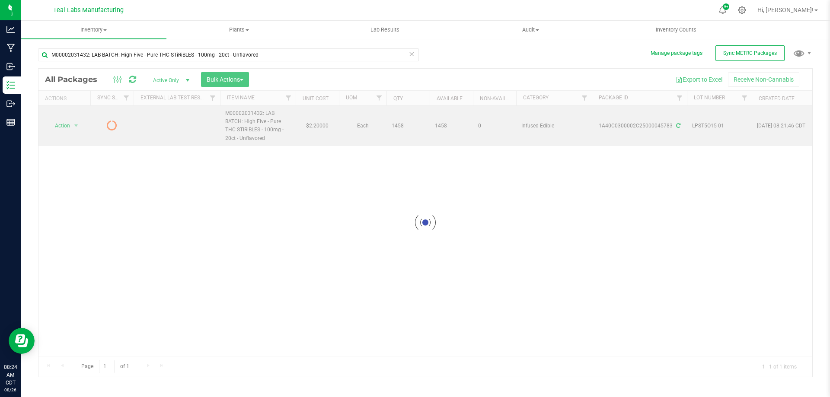
drag, startPoint x: 255, startPoint y: 137, endPoint x: 245, endPoint y: 124, distance: 16.5
click at [245, 122] on div "Loading... All Packages Active Only Active Only Lab Samples Locked All External…" at bounding box center [425, 222] width 774 height 309
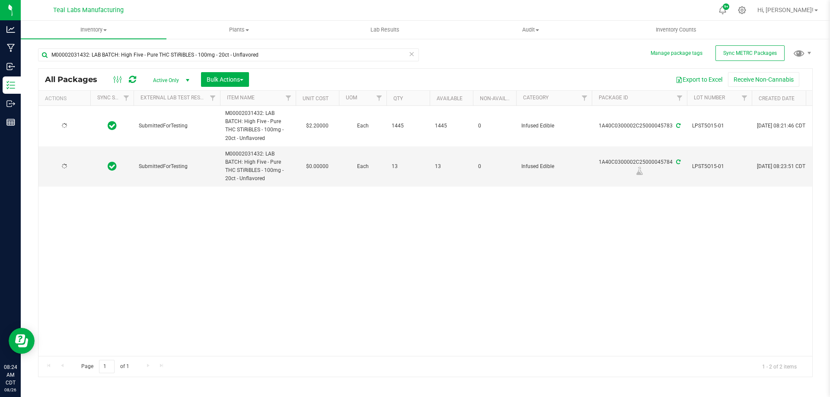
click at [267, 143] on td "M00002031432: LAB BATCH: High Five - Pure THC STiRiBLES - 100mg - 20ct - Unflav…" at bounding box center [258, 126] width 76 height 41
drag, startPoint x: 270, startPoint y: 180, endPoint x: 245, endPoint y: 161, distance: 30.9
click at [245, 161] on span "M00002031432: LAB BATCH: High Five - Pure THC STiRiBLES - 100mg - 20ct - Unflav…" at bounding box center [257, 166] width 65 height 33
copy span "High Five - Pure THC STiRiBLES - 100mg - 20ct - Unflavored"
click at [437, 255] on div "Action Action Adjust qty Create package Edit attributes Global inventory Locate…" at bounding box center [425, 231] width 774 height 250
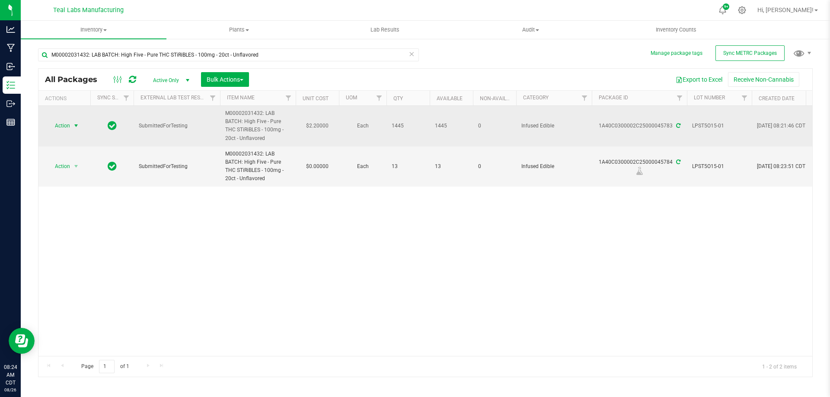
click at [73, 123] on span "select" at bounding box center [76, 125] width 7 height 7
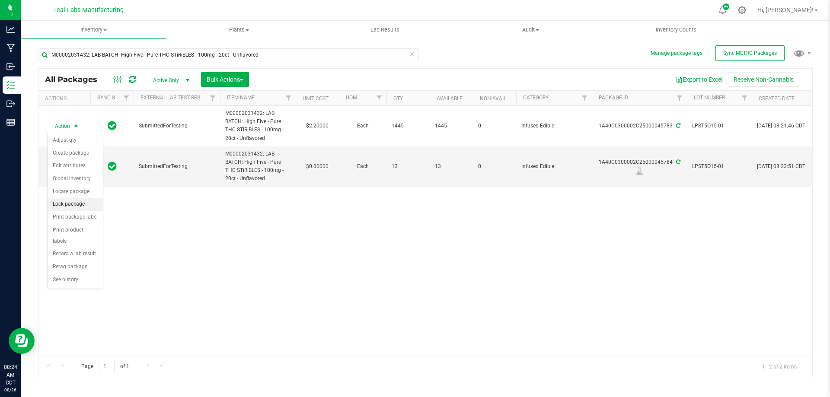
click at [67, 200] on li "Lock package" at bounding box center [75, 204] width 55 height 13
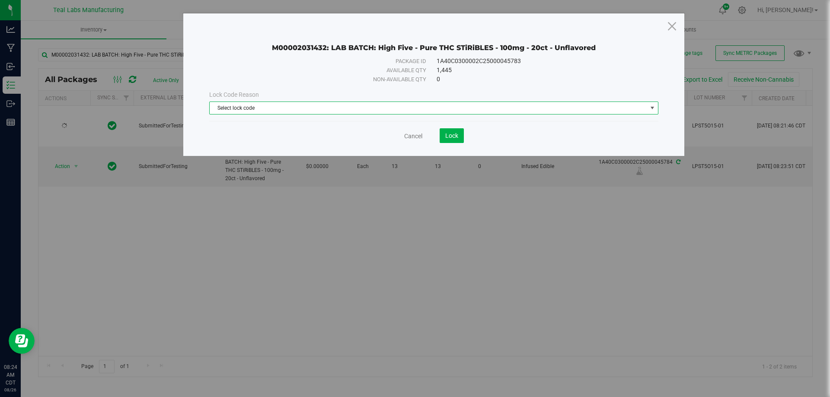
click at [367, 107] on span "Select lock code" at bounding box center [428, 108] width 437 height 12
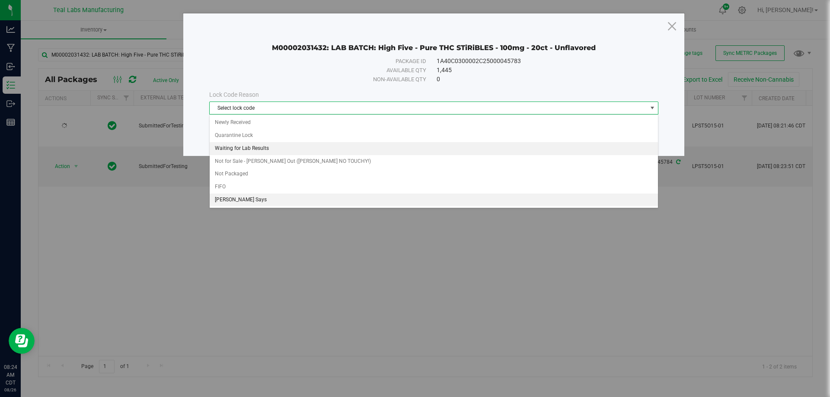
click at [245, 150] on li "Waiting for Lab Results" at bounding box center [434, 148] width 448 height 13
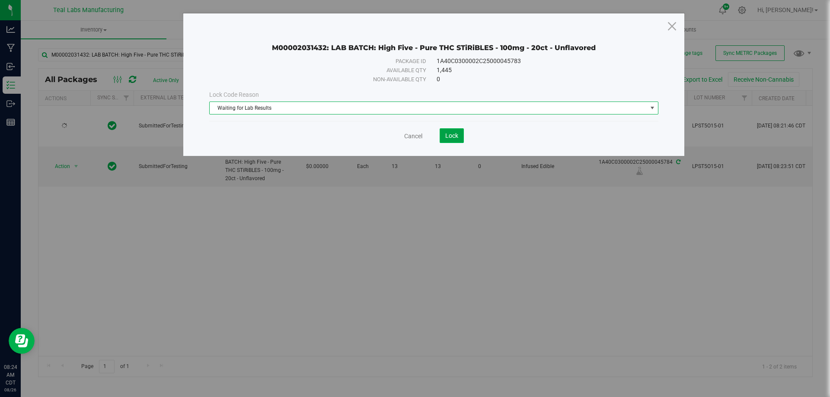
click at [452, 136] on span "Lock" at bounding box center [451, 135] width 13 height 7
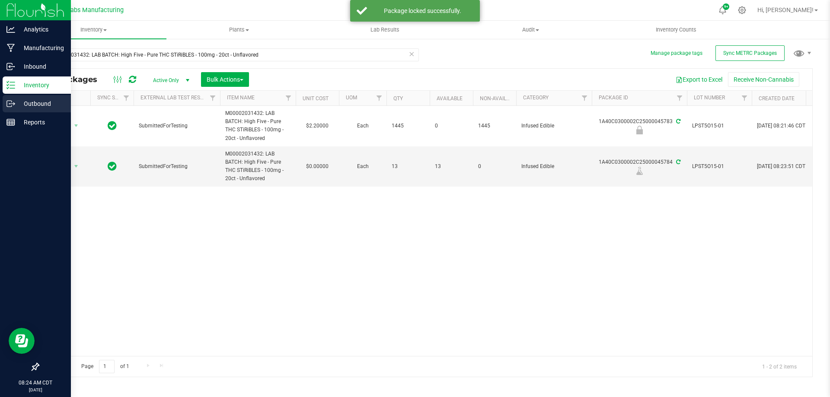
click at [15, 105] on p "Outbound" at bounding box center [41, 104] width 52 height 10
click at [15, 105] on icon at bounding box center [10, 103] width 9 height 9
click at [10, 102] on icon at bounding box center [10, 103] width 9 height 9
click at [17, 102] on p "Outbound" at bounding box center [41, 104] width 52 height 10
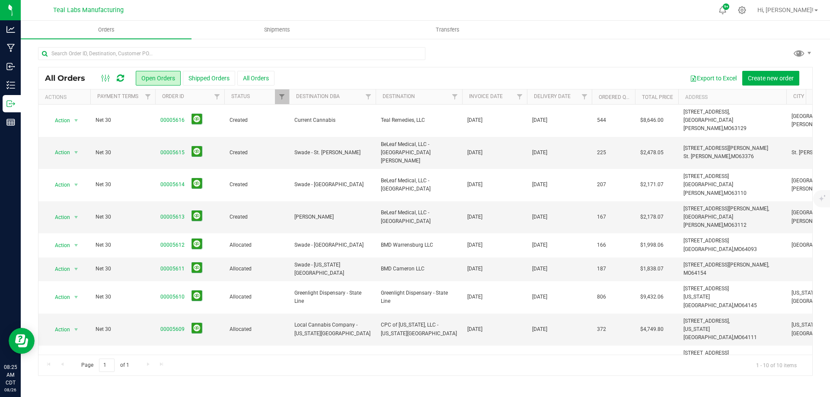
click at [399, 71] on div "Export to Excel Create new order" at bounding box center [539, 78] width 531 height 15
click at [395, 70] on div "All Orders Open Orders Shipped Orders All Orders Export to Excel Create new ord…" at bounding box center [425, 78] width 774 height 22
click at [772, 73] on button "Create new order" at bounding box center [770, 78] width 57 height 15
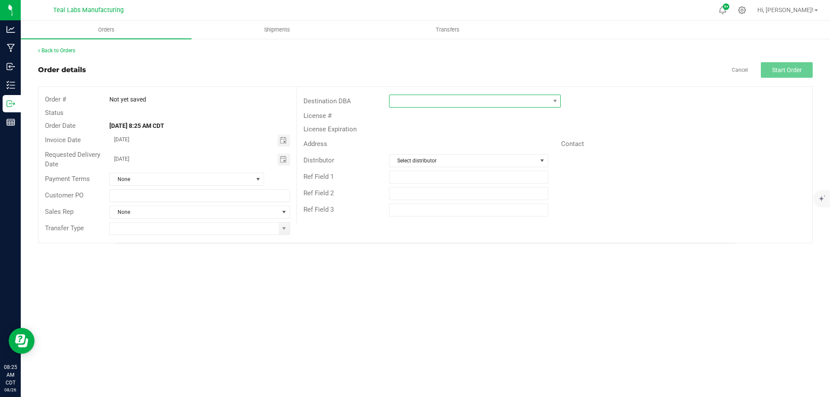
click at [494, 99] on span at bounding box center [469, 101] width 160 height 12
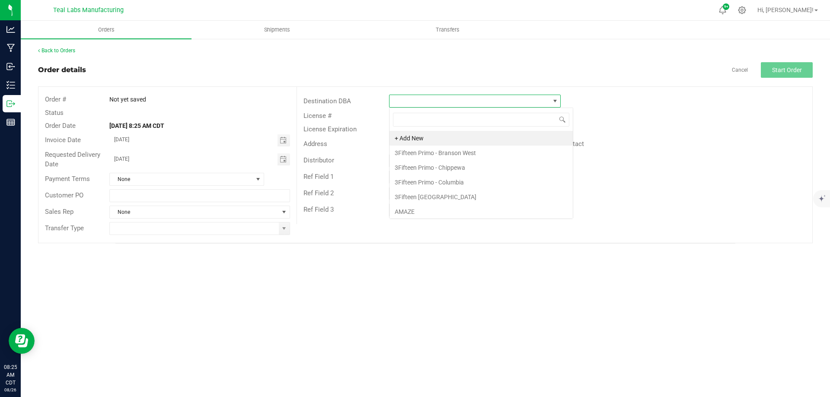
scroll to position [13, 172]
type input "fleur"
click at [421, 136] on li "Fleur de Lis" at bounding box center [474, 138] width 171 height 15
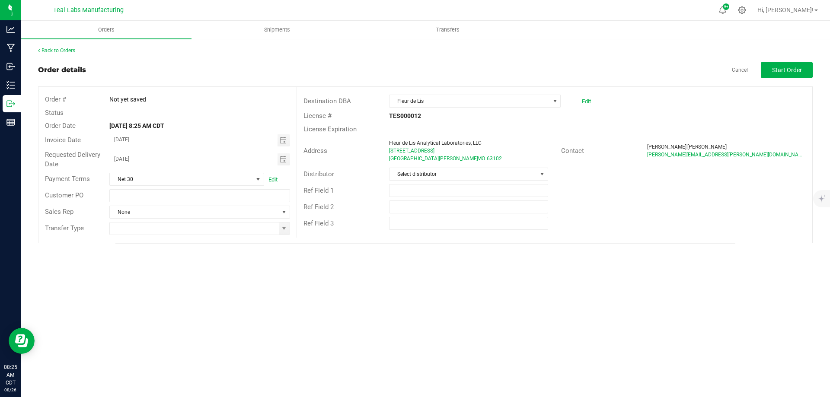
click at [362, 124] on div "License Expiration" at bounding box center [340, 129] width 86 height 10
click at [287, 159] on span "Toggle calendar" at bounding box center [283, 159] width 13 height 12
click at [224, 173] on span "TODAY" at bounding box center [220, 175] width 19 height 11
type input "[DATE]"
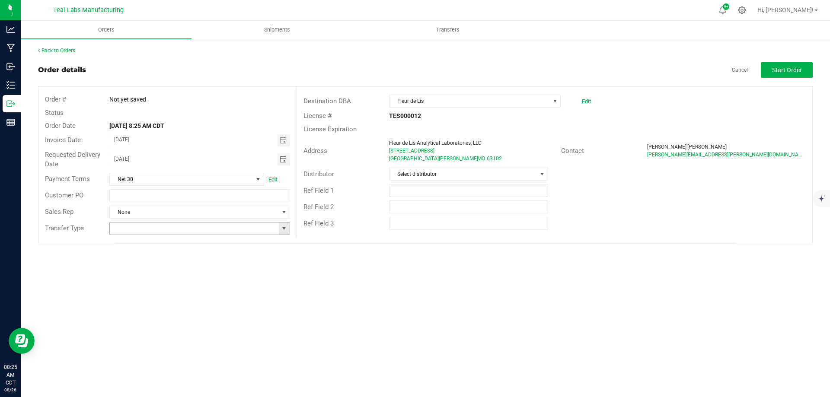
click at [285, 231] on span at bounding box center [283, 228] width 7 height 7
click at [138, 259] on li "Lab Sample Transfer" at bounding box center [199, 259] width 179 height 15
type input "Lab Sample Transfer"
click at [385, 310] on div "Orders Shipments Transfers Back to Orders Order details Cancel Start Order Orde…" at bounding box center [425, 209] width 809 height 376
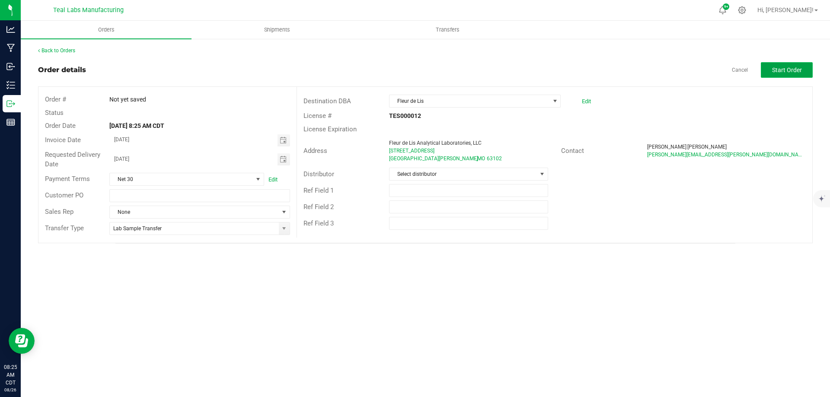
click at [784, 69] on span "Start Order" at bounding box center [787, 70] width 30 height 7
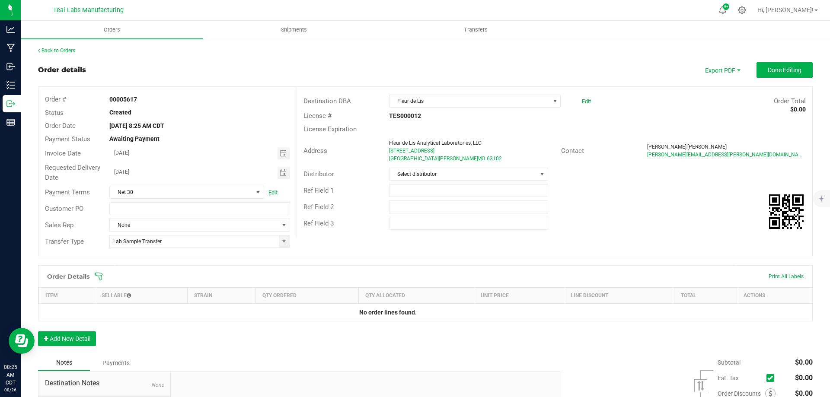
click at [91, 273] on div "Order Details" at bounding box center [68, 277] width 51 height 16
click at [96, 274] on icon at bounding box center [98, 276] width 9 height 9
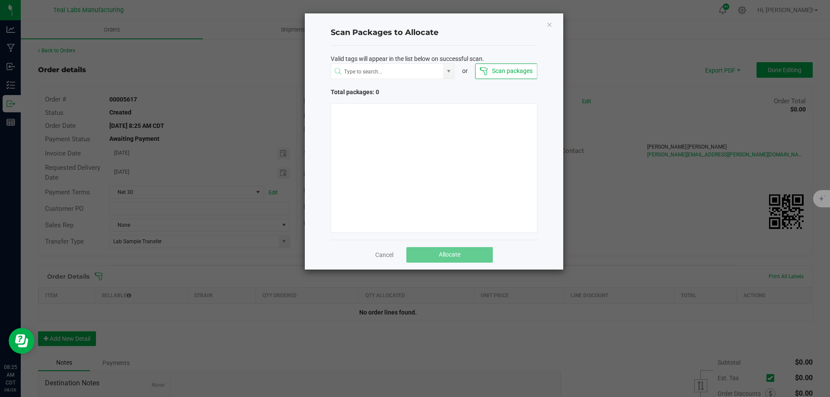
click at [506, 71] on button "Scan packages" at bounding box center [506, 72] width 62 height 16
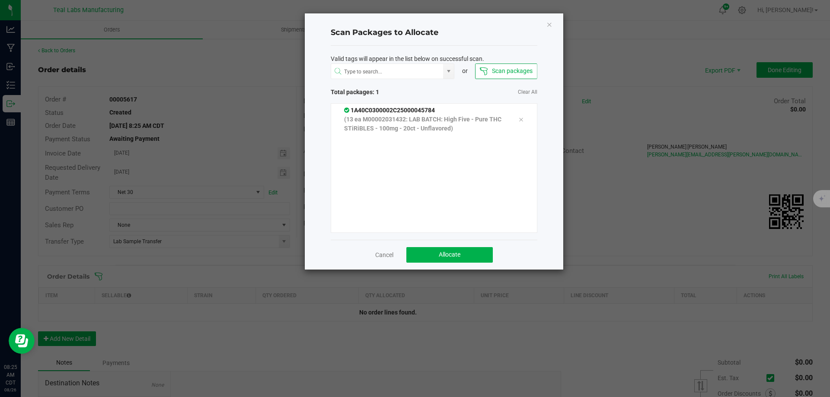
drag, startPoint x: 441, startPoint y: 264, endPoint x: 441, endPoint y: 259, distance: 4.8
click at [441, 264] on div "Cancel Allocate" at bounding box center [434, 255] width 207 height 30
click at [457, 250] on button "Allocate" at bounding box center [449, 255] width 86 height 16
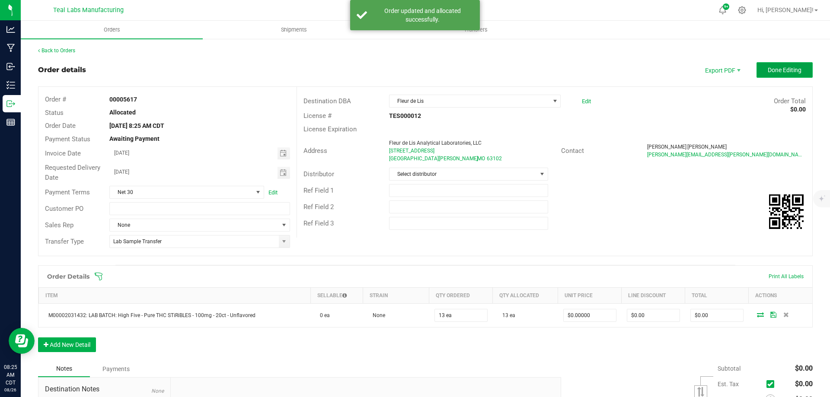
click at [769, 77] on button "Done Editing" at bounding box center [784, 70] width 56 height 16
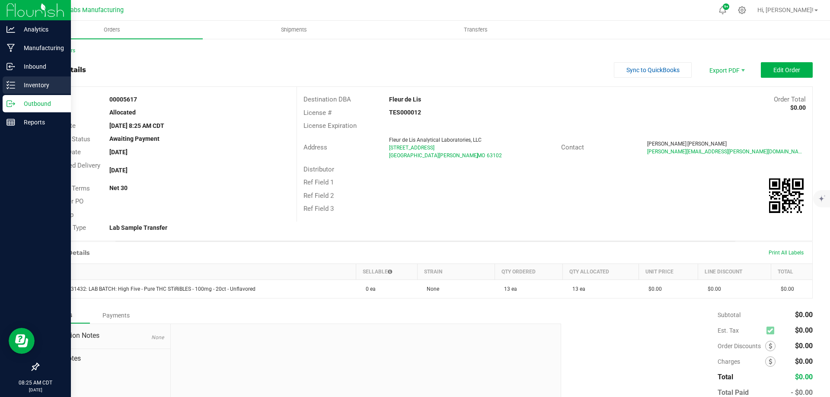
click at [17, 87] on p "Inventory" at bounding box center [41, 85] width 52 height 10
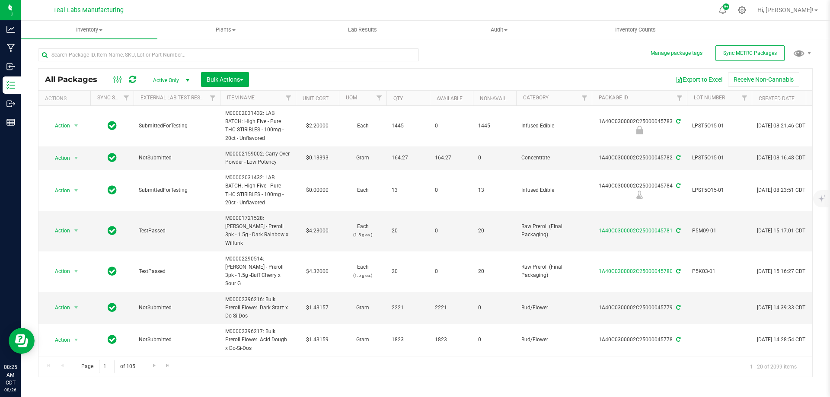
click at [273, 63] on div at bounding box center [228, 58] width 381 height 20
click at [274, 58] on input "text" at bounding box center [228, 54] width 381 height 13
type input "sour watermelon"
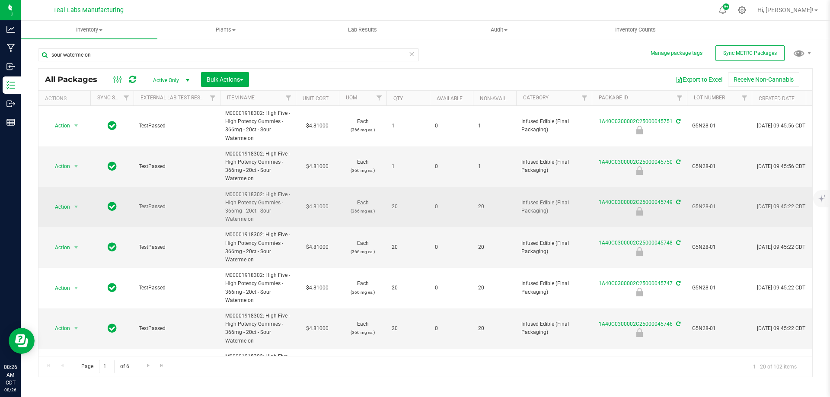
click at [704, 208] on span "G5N28-01" at bounding box center [719, 207] width 54 height 8
click at [704, 208] on input "G5N28-01" at bounding box center [717, 206] width 62 height 13
